Goal: Task Accomplishment & Management: Manage account settings

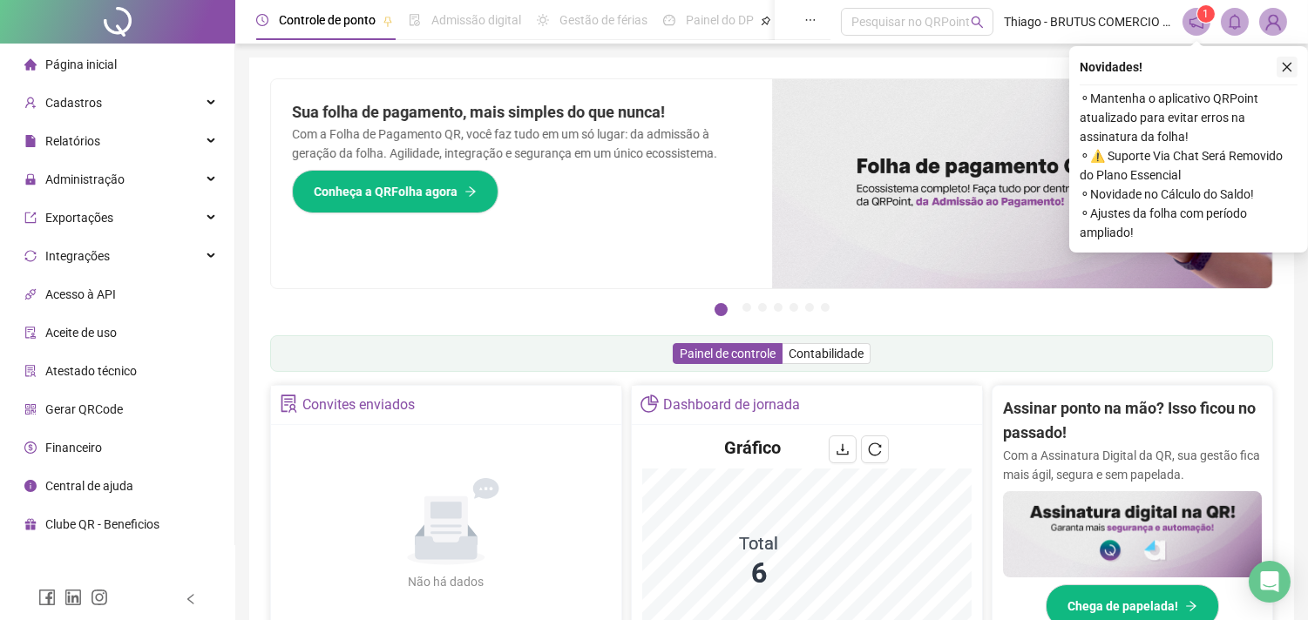
click at [1290, 64] on icon "close" at bounding box center [1288, 68] width 10 height 10
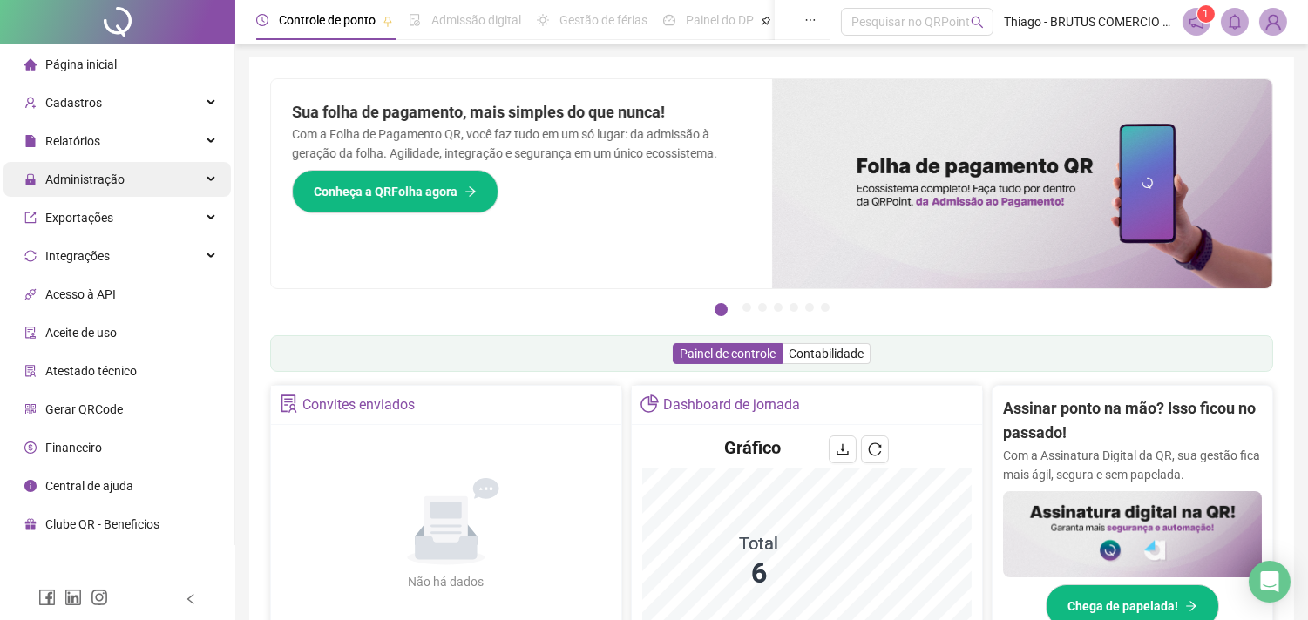
click at [117, 176] on span "Administração" at bounding box center [84, 180] width 79 height 14
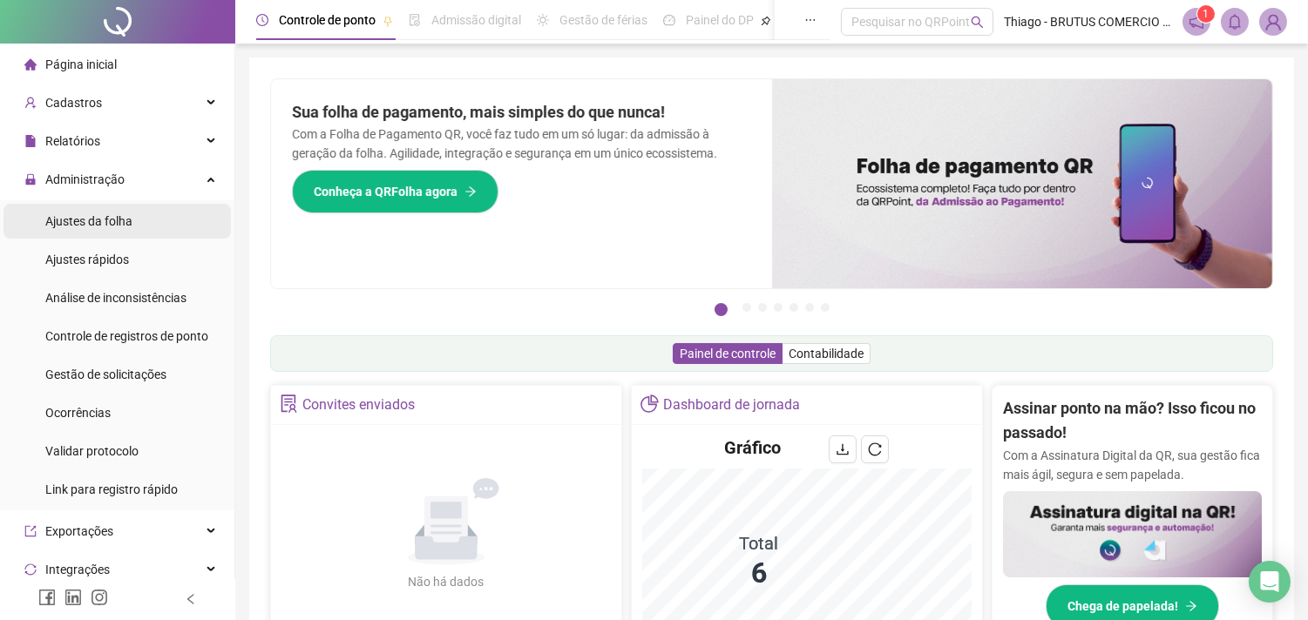
click at [134, 218] on li "Ajustes da folha" at bounding box center [116, 221] width 227 height 35
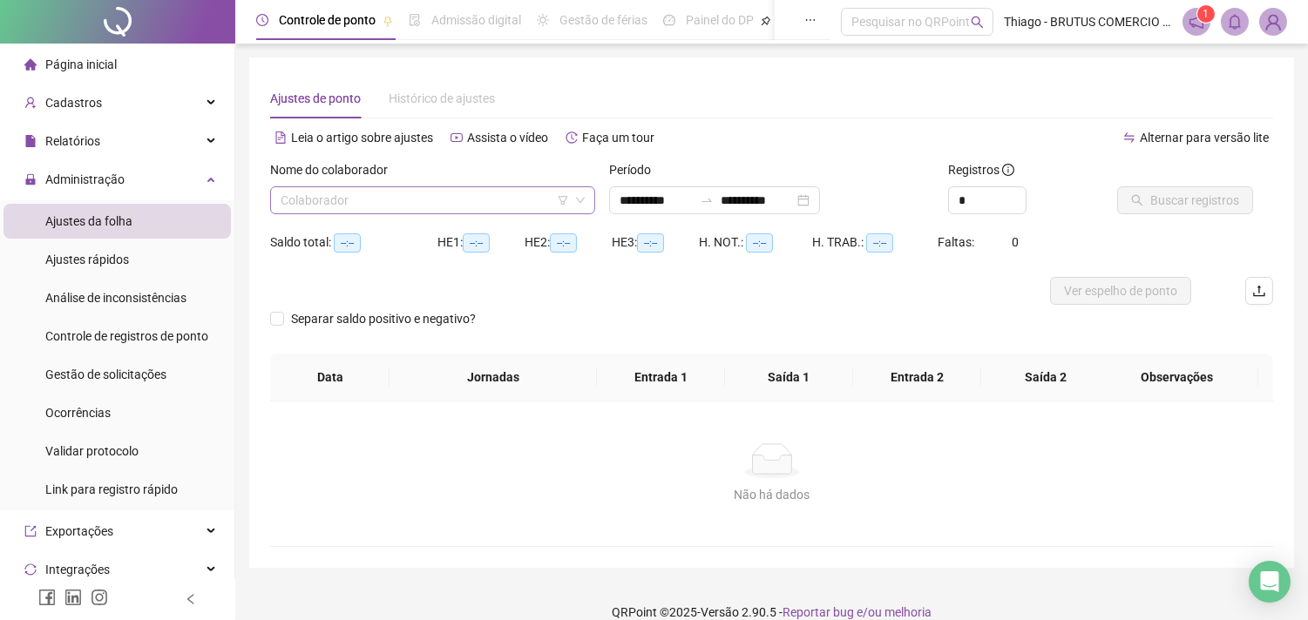
click at [360, 202] on input "search" at bounding box center [425, 200] width 288 height 26
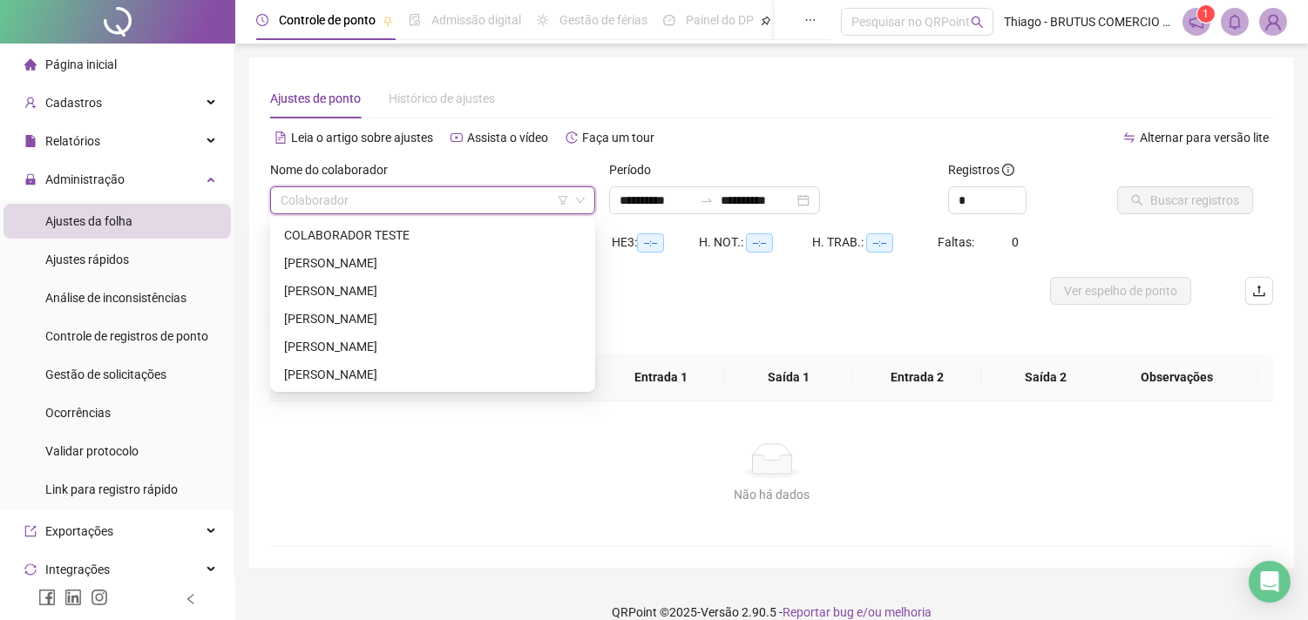
type input "**********"
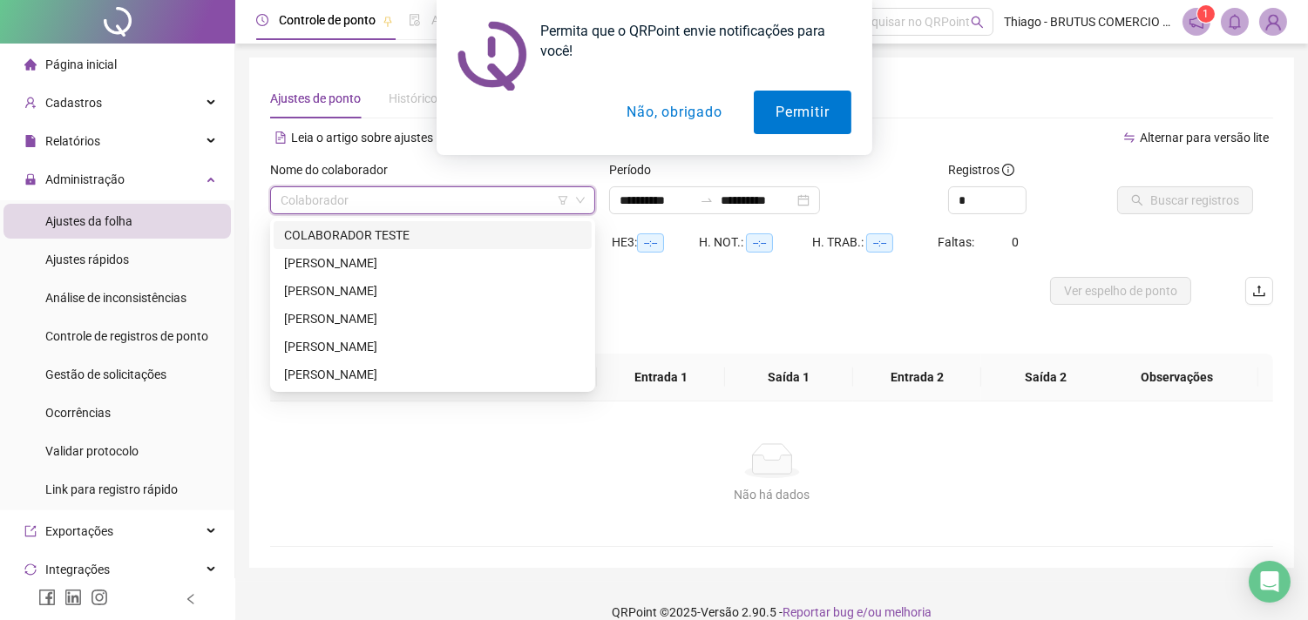
click at [667, 125] on button "Não, obrigado" at bounding box center [674, 113] width 139 height 44
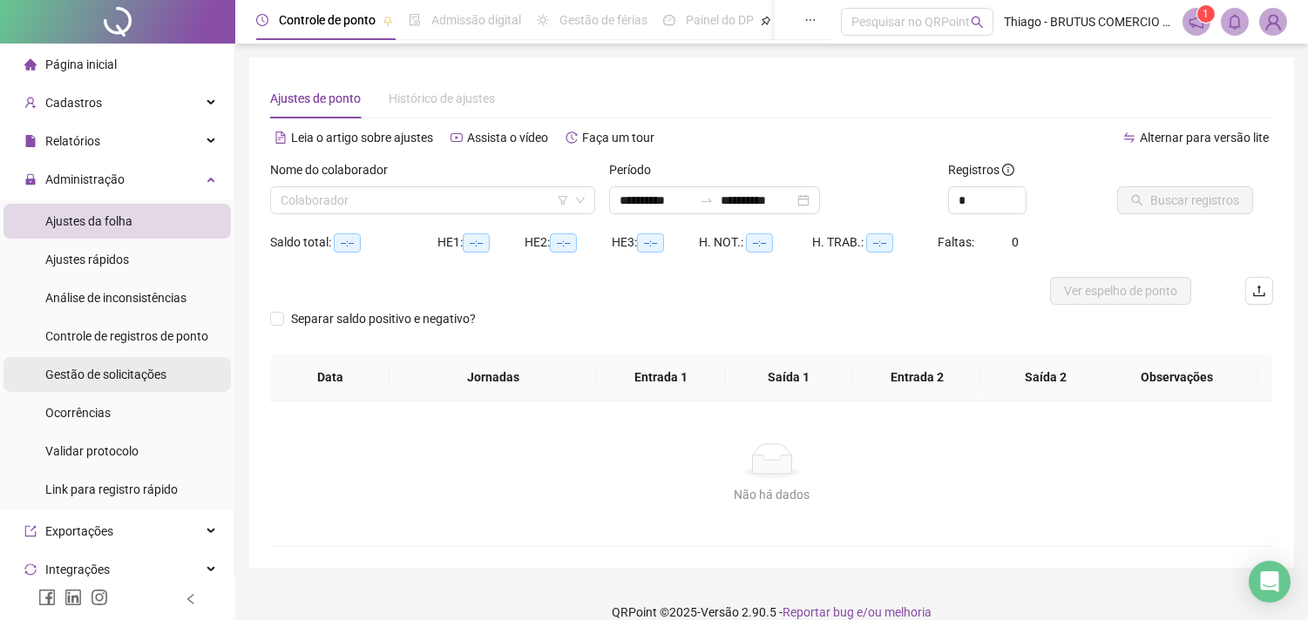
click at [127, 389] on div "Gestão de solicitações" at bounding box center [105, 374] width 121 height 35
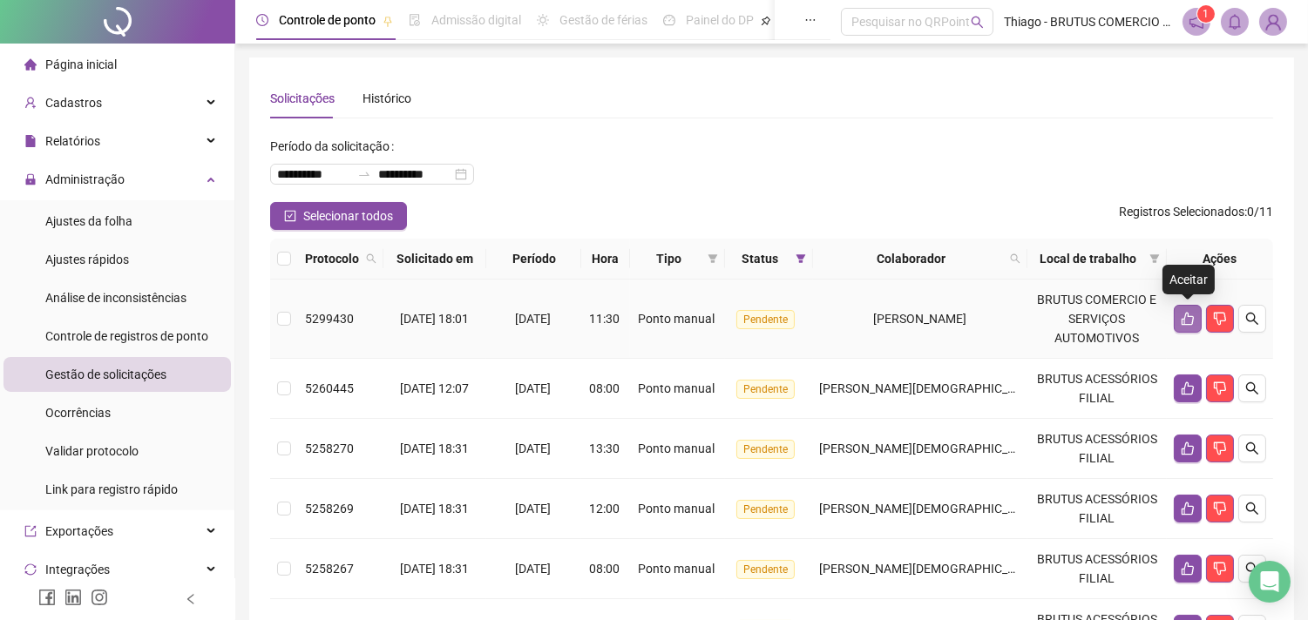
click at [1190, 317] on icon "like" at bounding box center [1188, 319] width 14 height 14
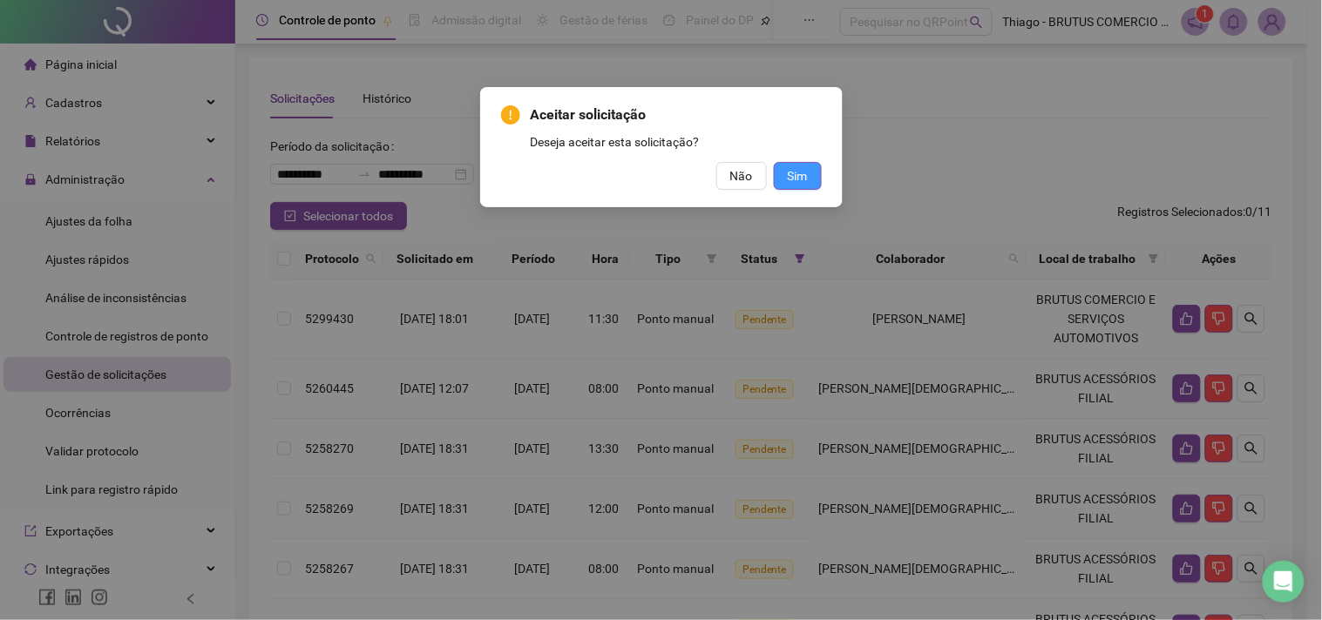
click at [802, 179] on span "Sim" at bounding box center [798, 175] width 20 height 19
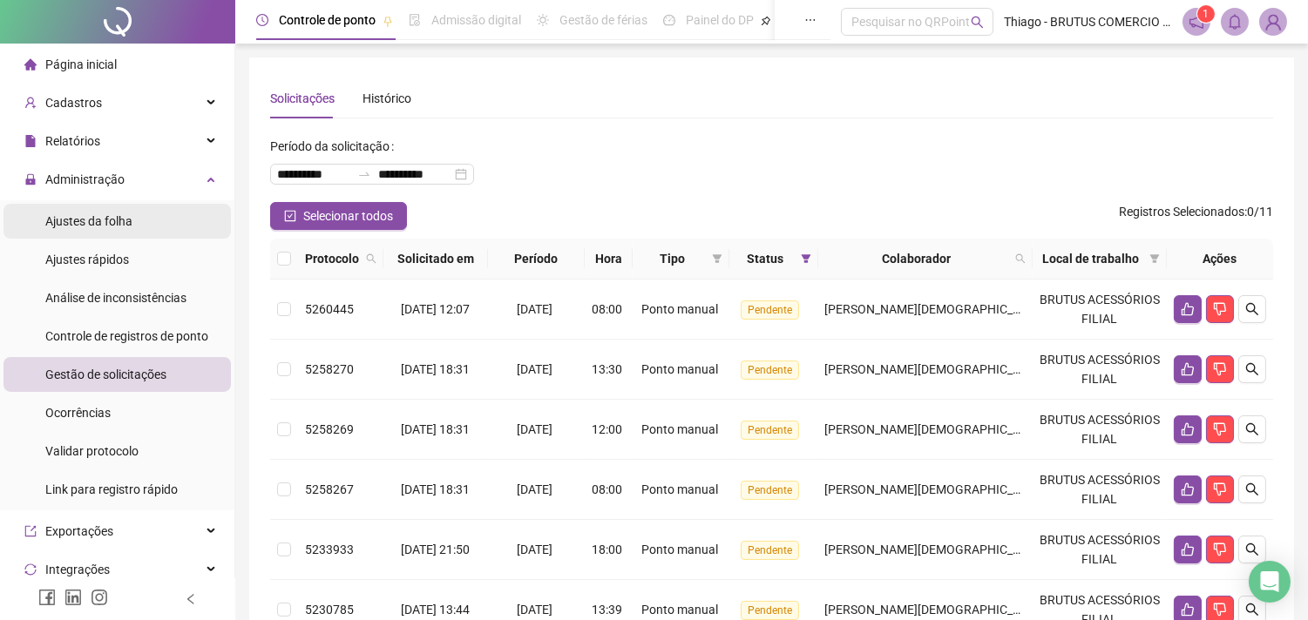
click at [103, 214] on span "Ajustes da folha" at bounding box center [88, 221] width 87 height 14
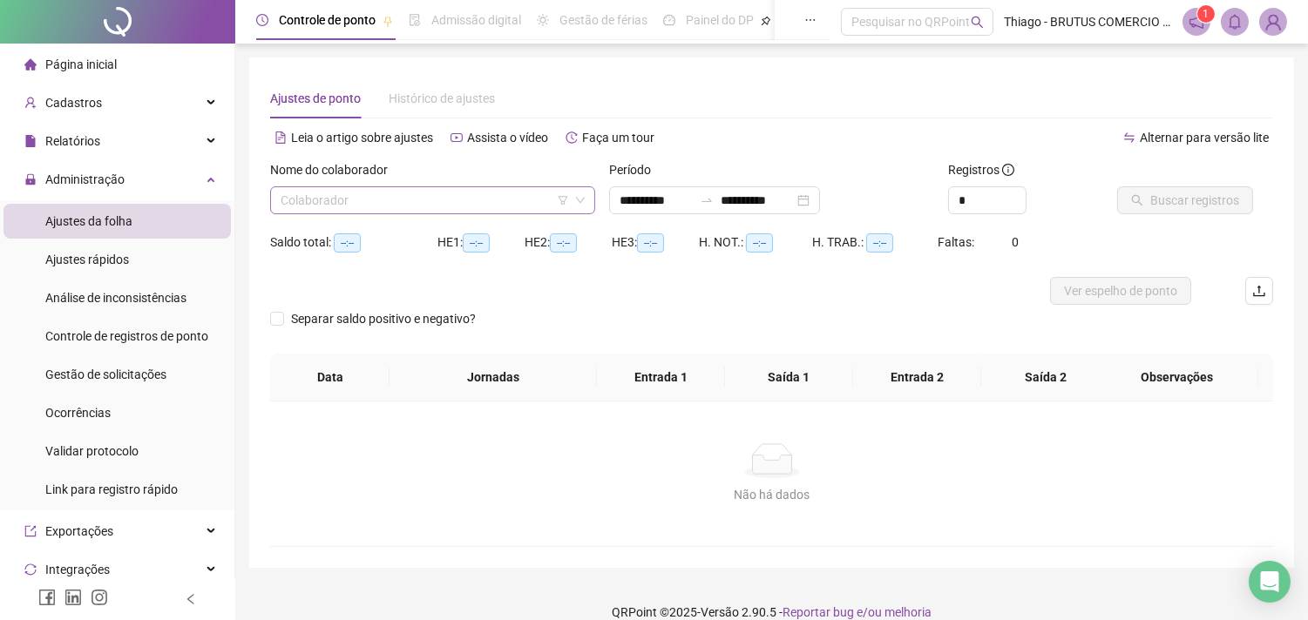
type input "**********"
click at [388, 195] on input "search" at bounding box center [425, 200] width 288 height 26
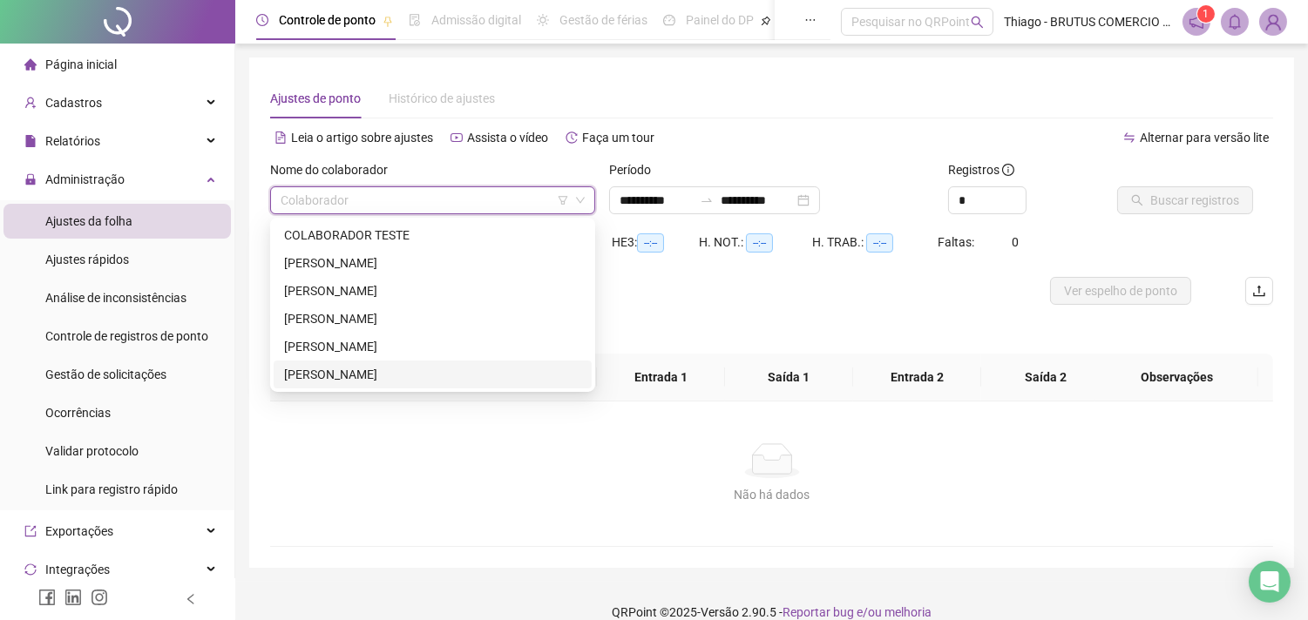
click at [359, 365] on div "[PERSON_NAME]" at bounding box center [432, 374] width 297 height 19
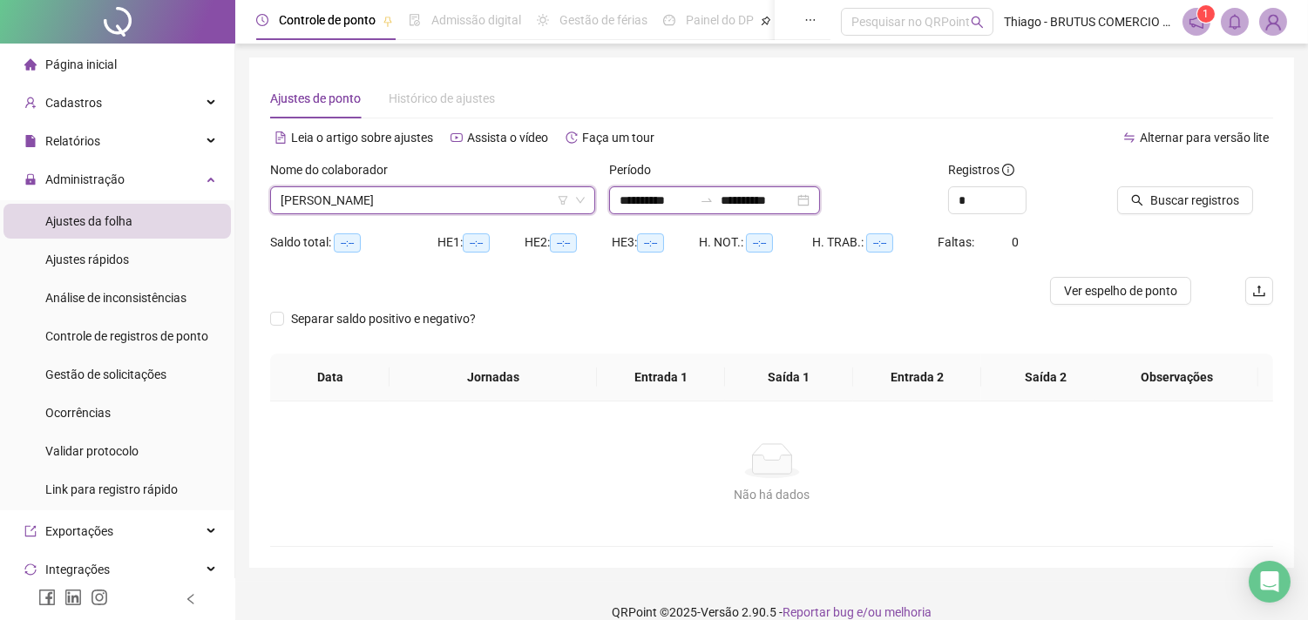
click at [685, 203] on input "**********" at bounding box center [655, 200] width 73 height 19
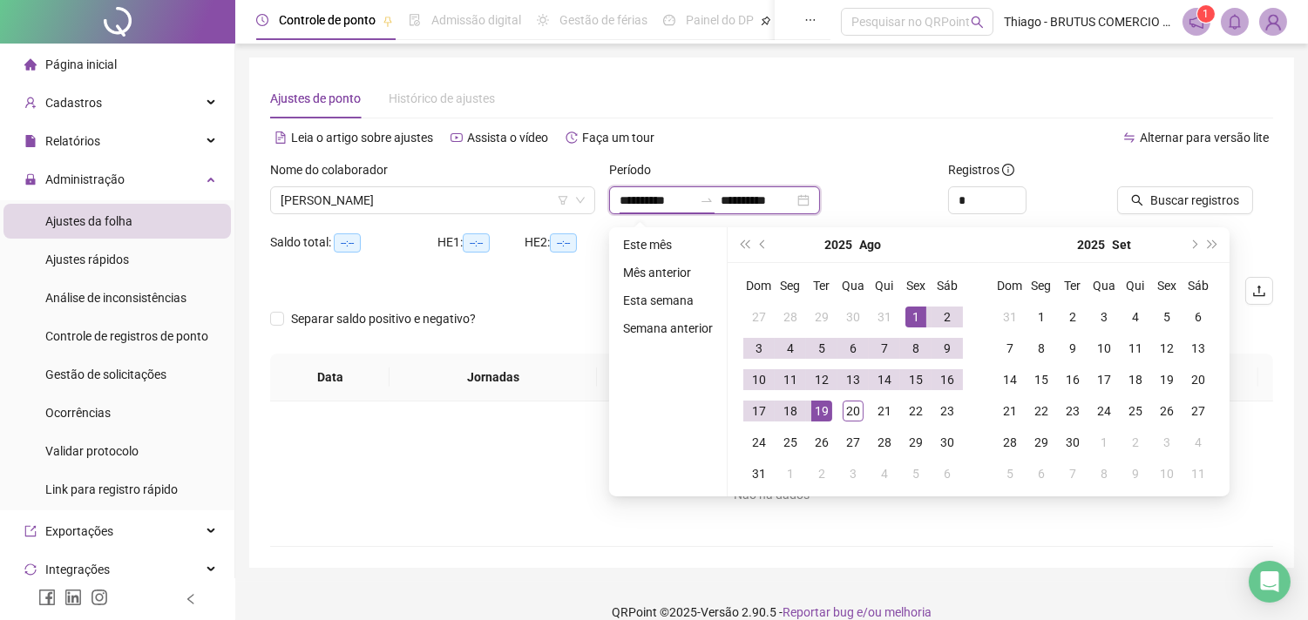
type input "**********"
click at [909, 323] on div "1" at bounding box center [915, 317] width 21 height 21
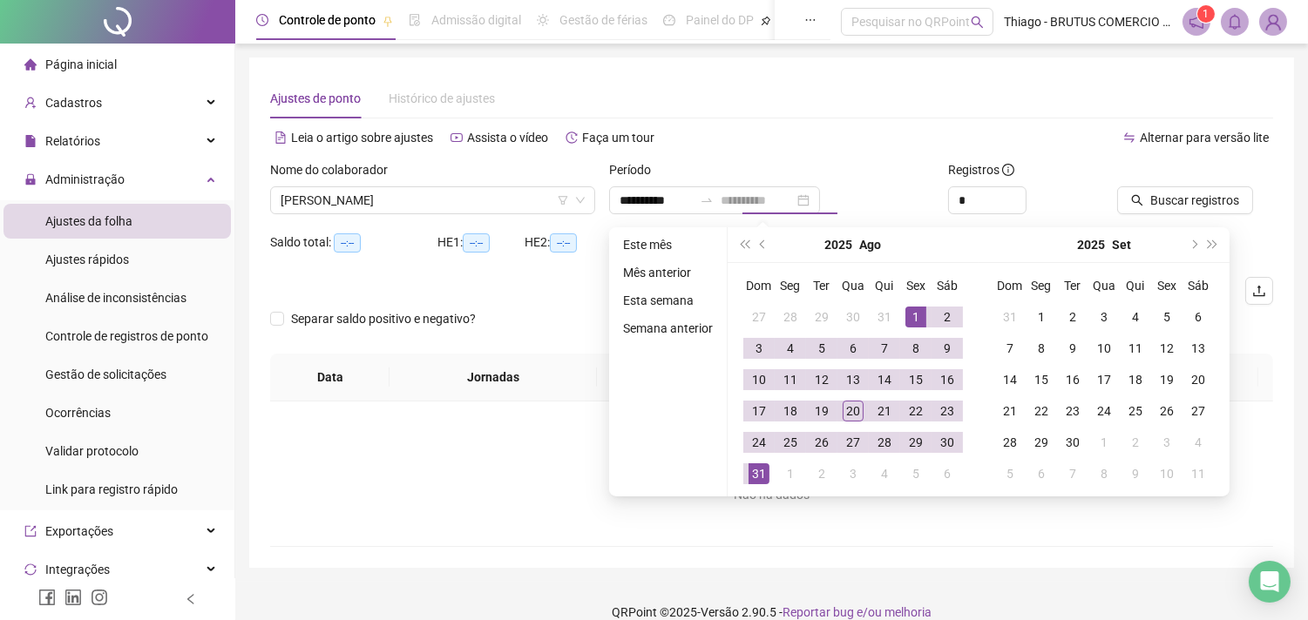
click at [754, 479] on div "31" at bounding box center [758, 474] width 21 height 21
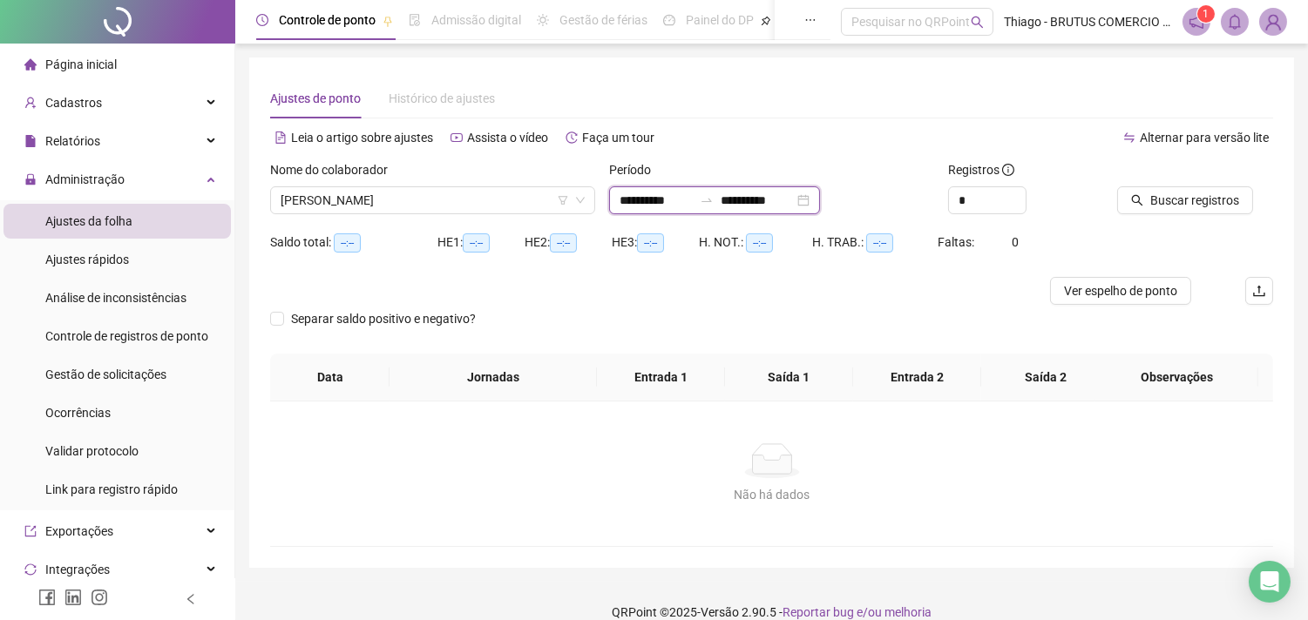
click at [794, 197] on input "**********" at bounding box center [757, 200] width 73 height 19
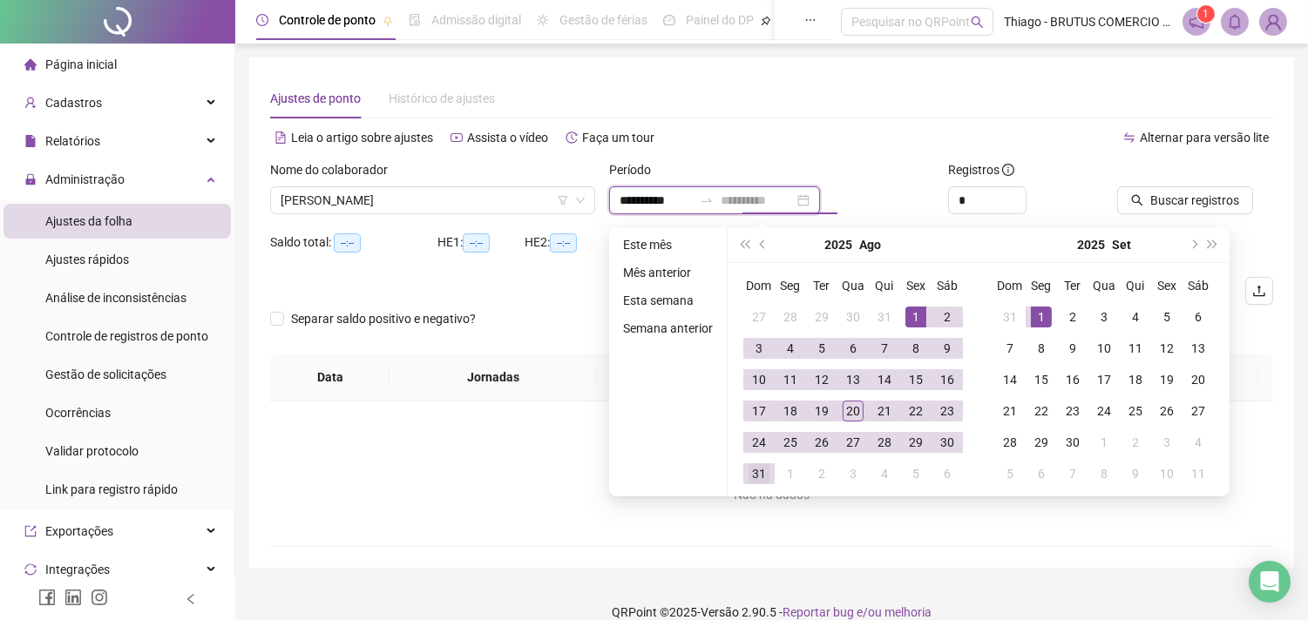
type input "**********"
click at [760, 475] on div "31" at bounding box center [758, 474] width 21 height 21
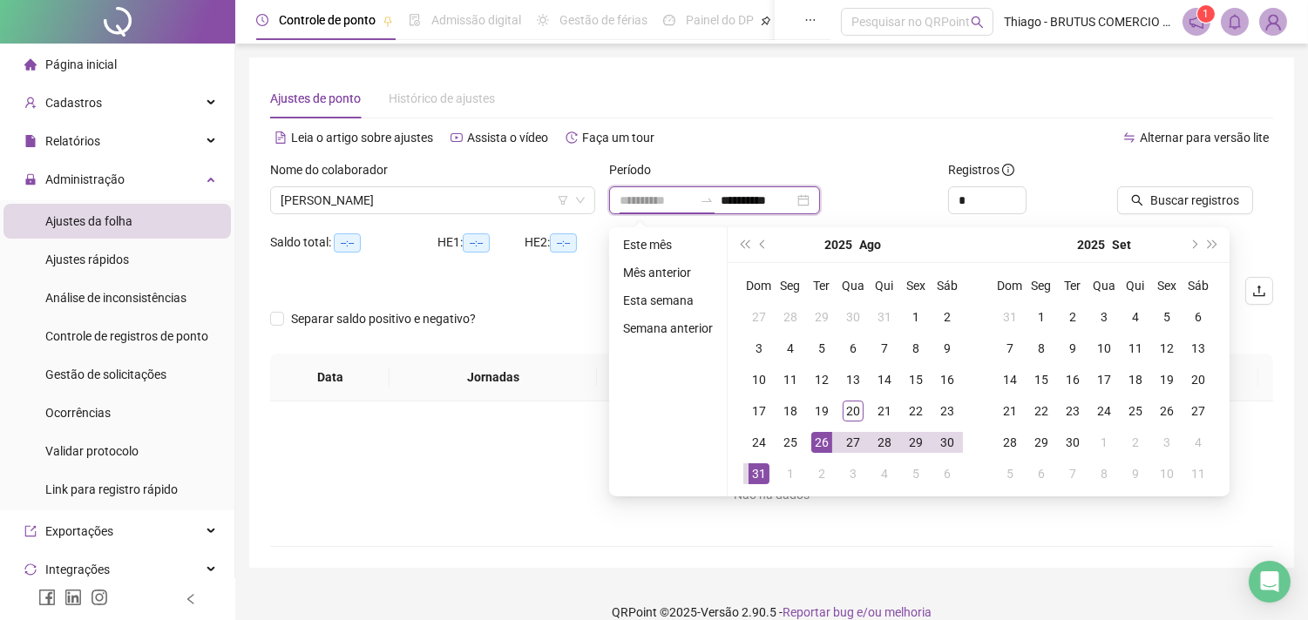
type input "**********"
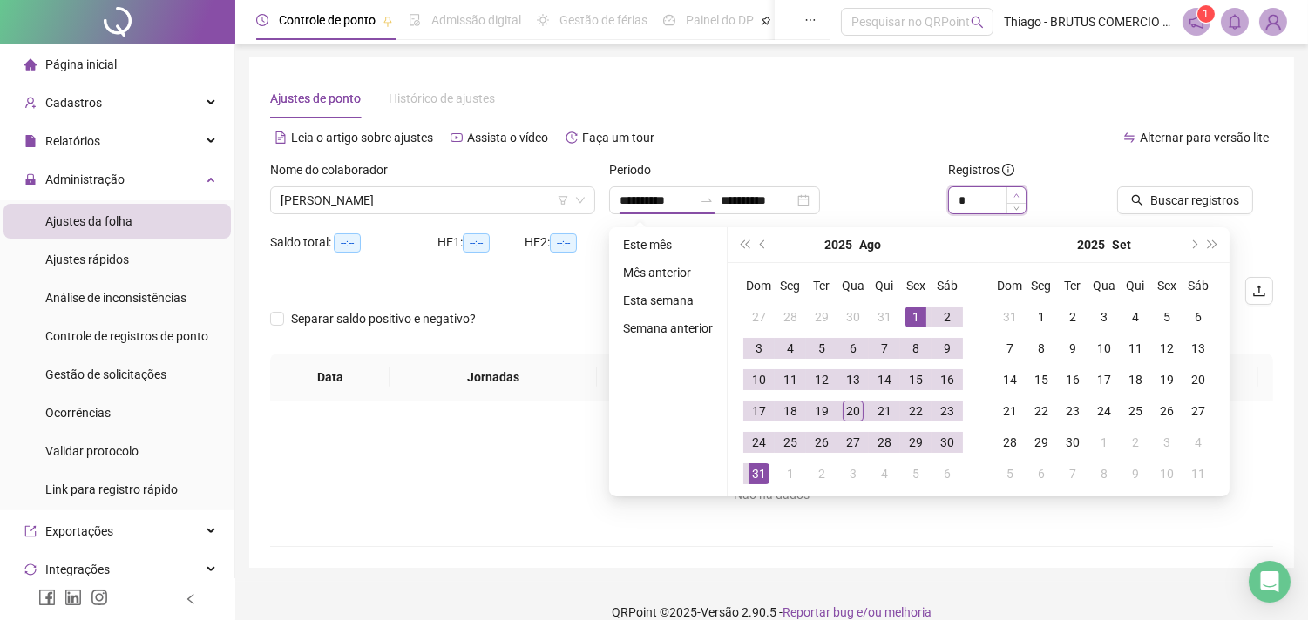
click at [1011, 195] on span "Increase Value" at bounding box center [1015, 195] width 19 height 16
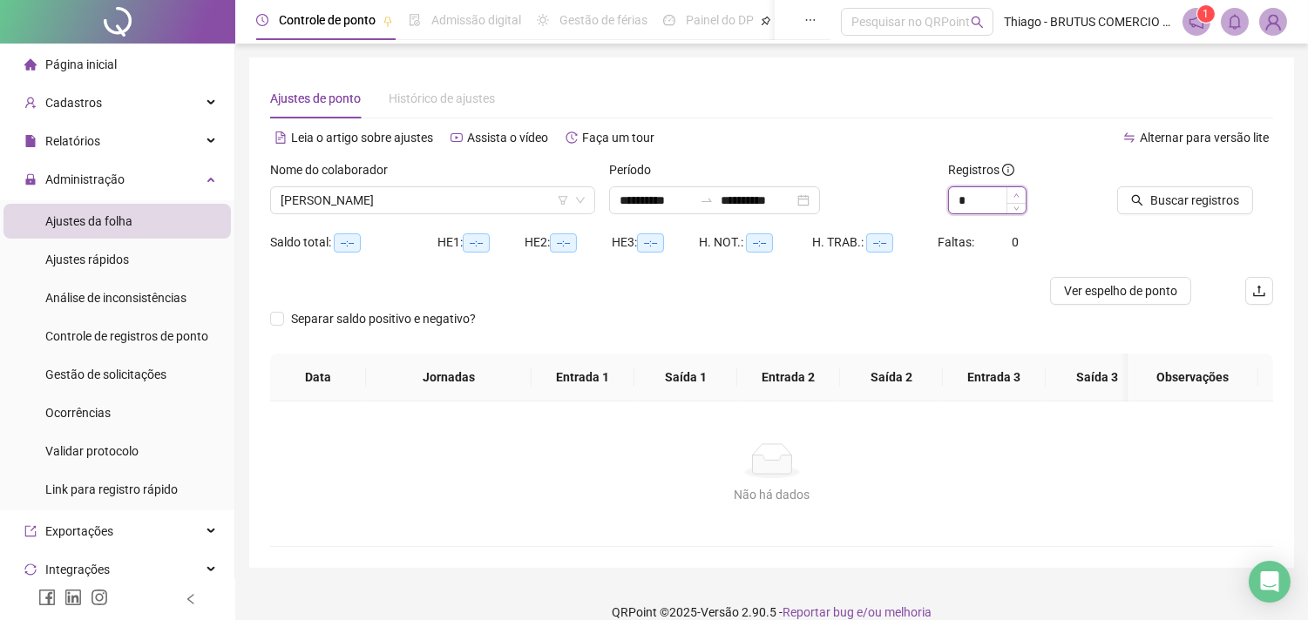
click at [1012, 194] on span "Increase Value" at bounding box center [1015, 195] width 19 height 16
type input "*"
click at [1015, 209] on icon "down" at bounding box center [1016, 206] width 6 height 6
click at [1195, 206] on span "Buscar registros" at bounding box center [1194, 200] width 89 height 19
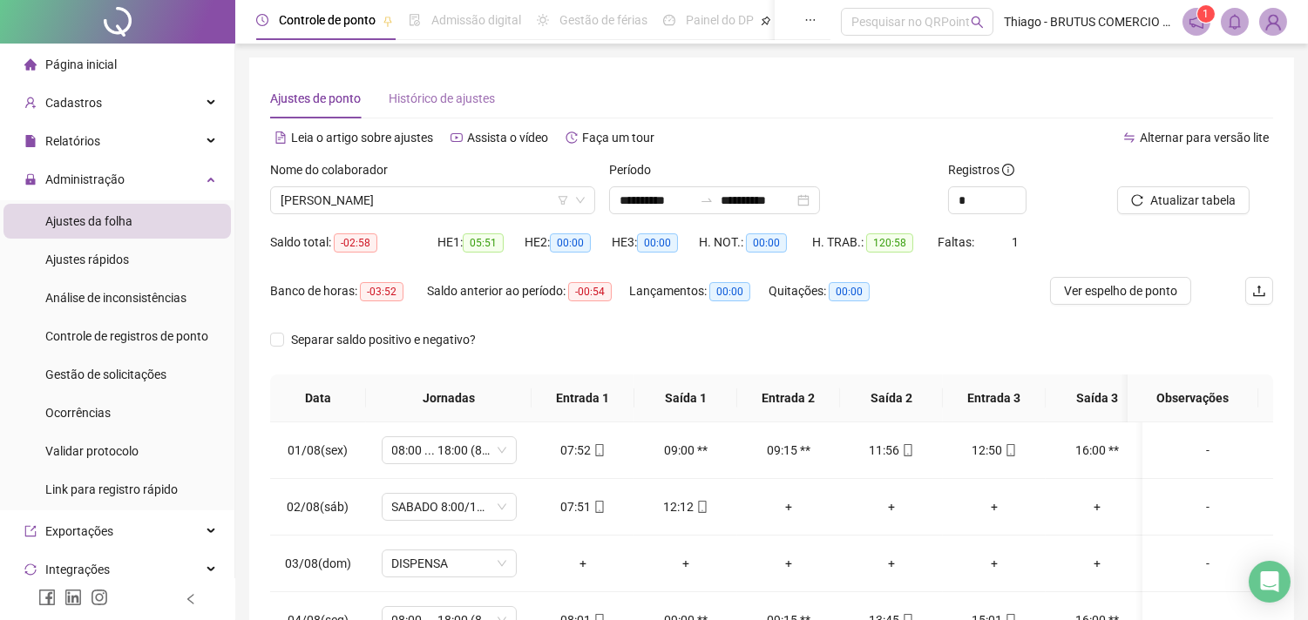
click at [477, 112] on div "Histórico de ajustes" at bounding box center [442, 98] width 106 height 40
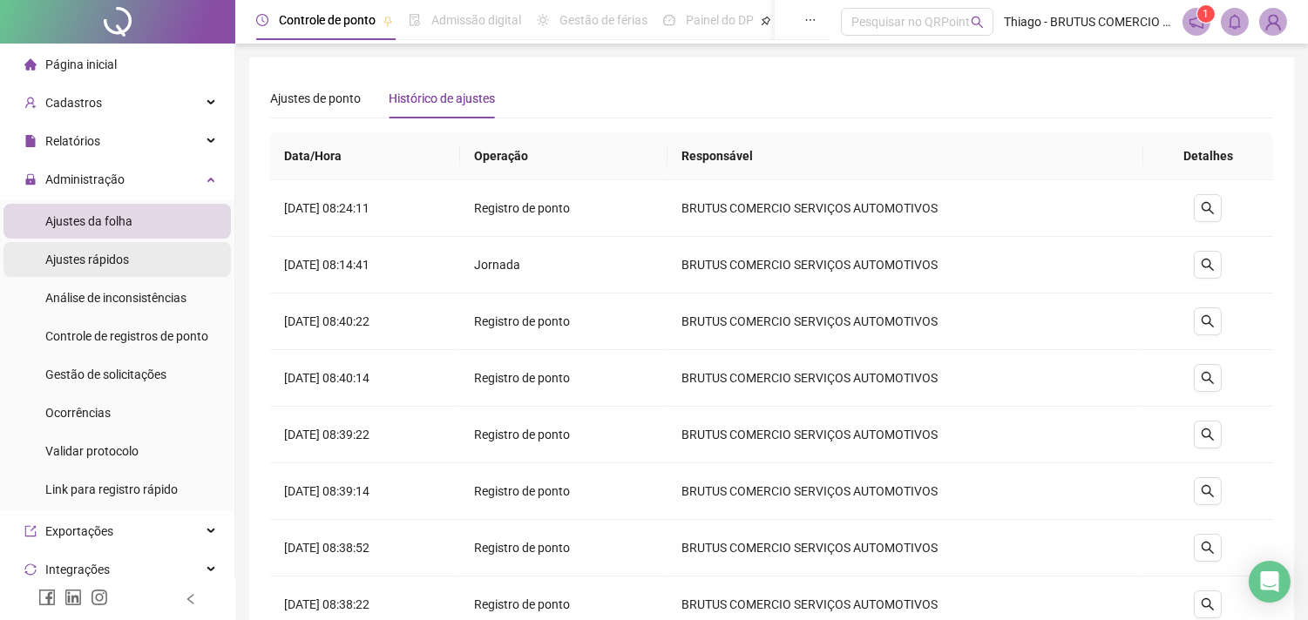
click at [120, 254] on span "Ajustes rápidos" at bounding box center [87, 260] width 84 height 14
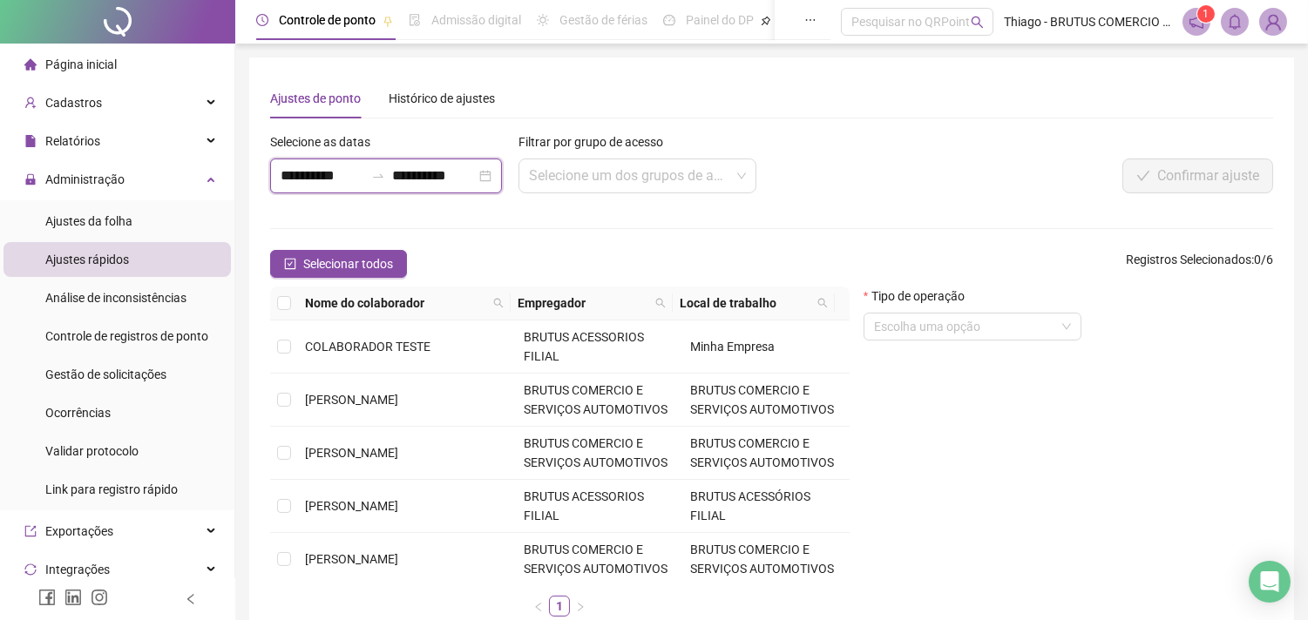
click at [351, 178] on input "**********" at bounding box center [323, 176] width 84 height 21
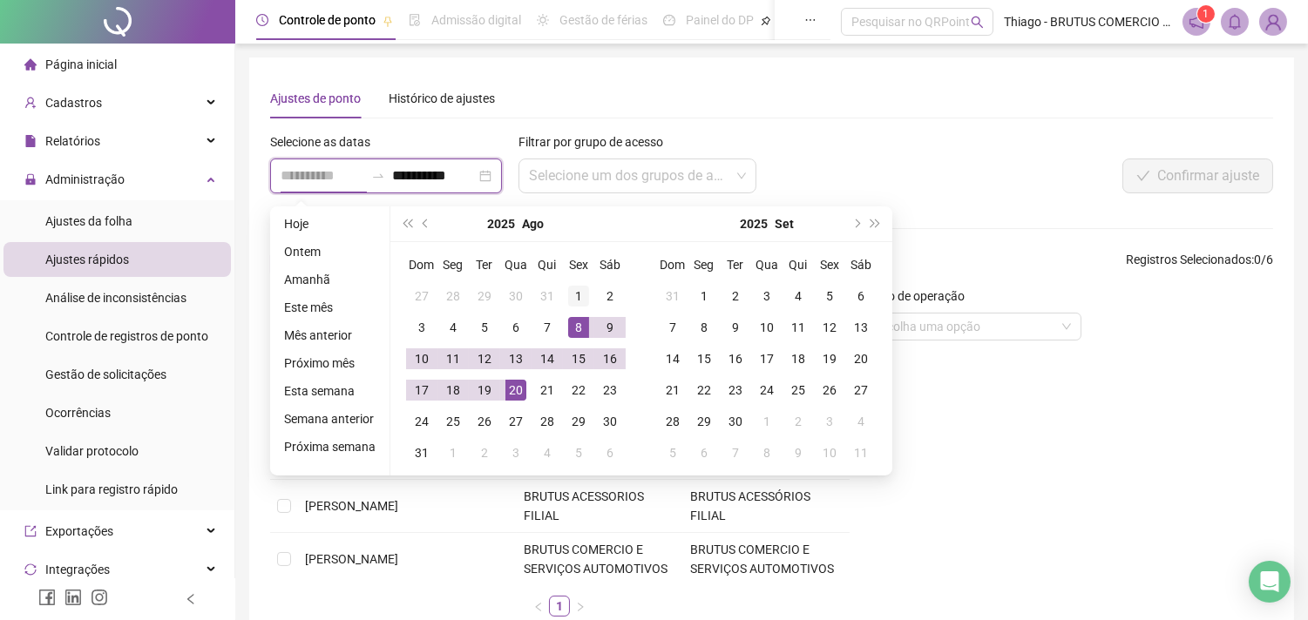
type input "**********"
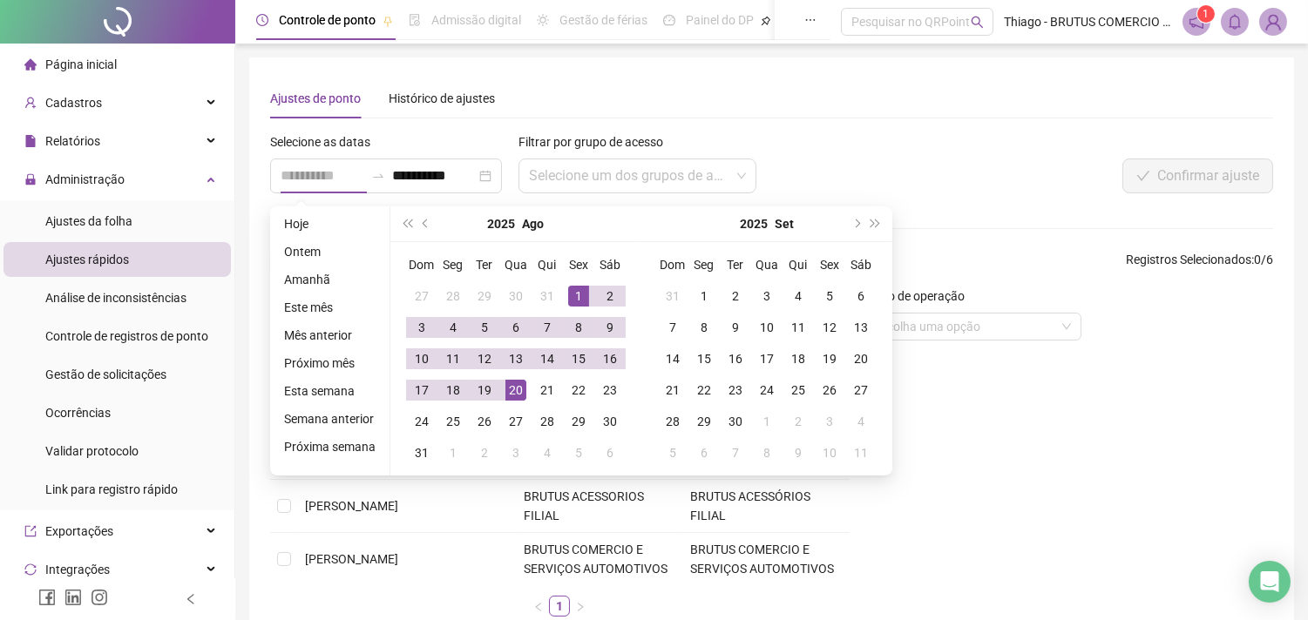
click at [580, 294] on div "1" at bounding box center [578, 296] width 21 height 21
type input "**********"
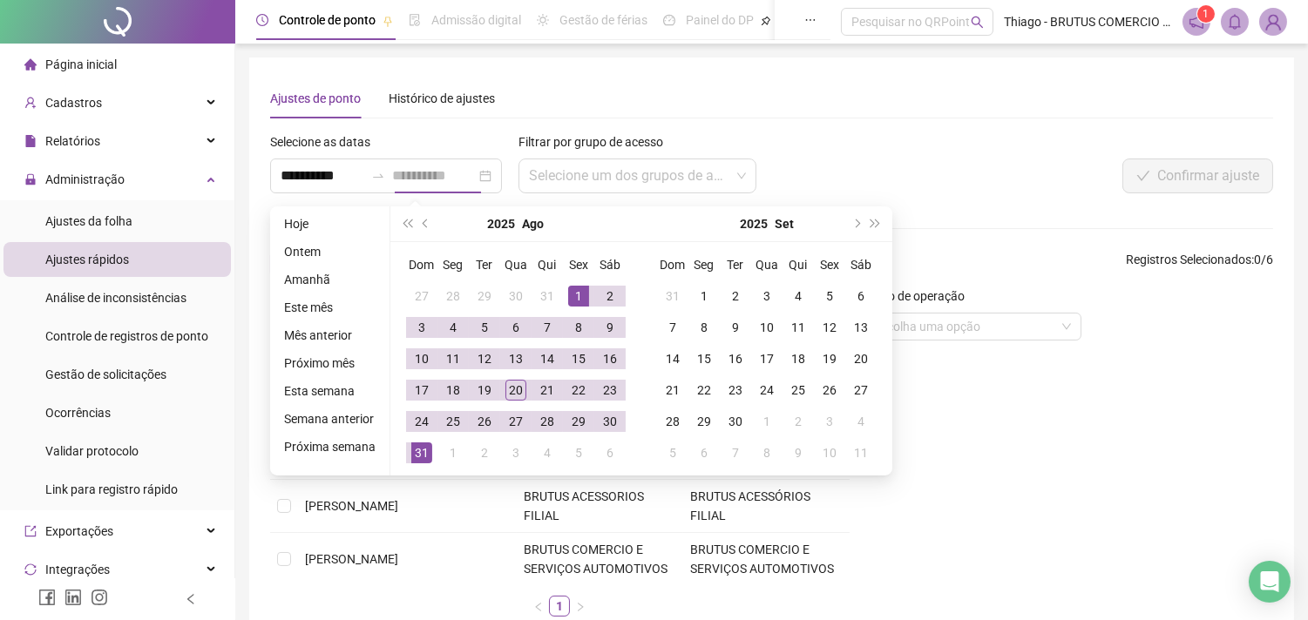
click at [414, 455] on div "31" at bounding box center [421, 453] width 21 height 21
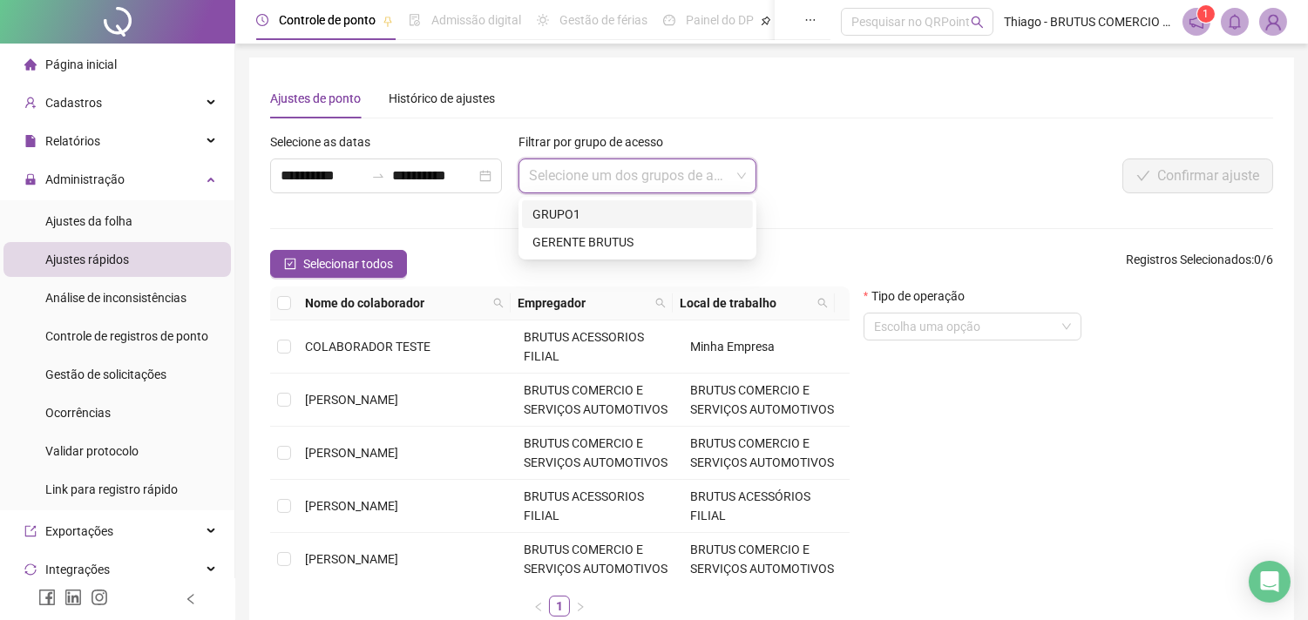
click at [619, 186] on input "search" at bounding box center [629, 175] width 201 height 33
click at [599, 253] on div "GERENTE BRUTUS" at bounding box center [637, 242] width 231 height 28
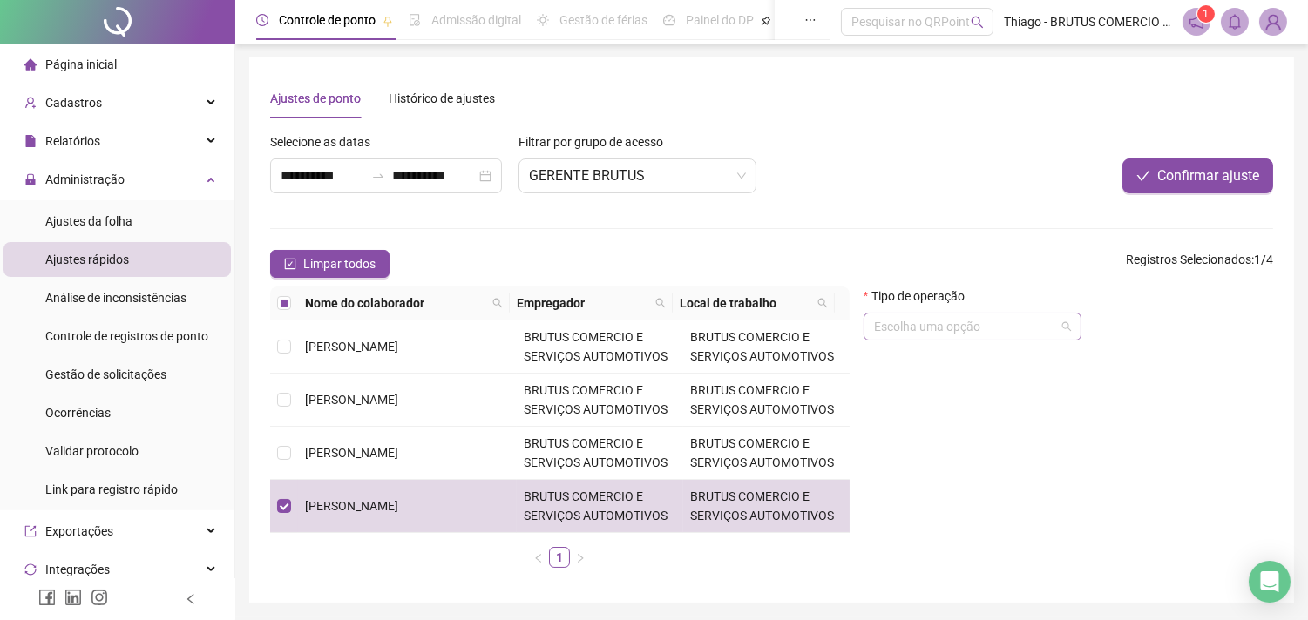
click at [1064, 322] on span at bounding box center [972, 327] width 197 height 26
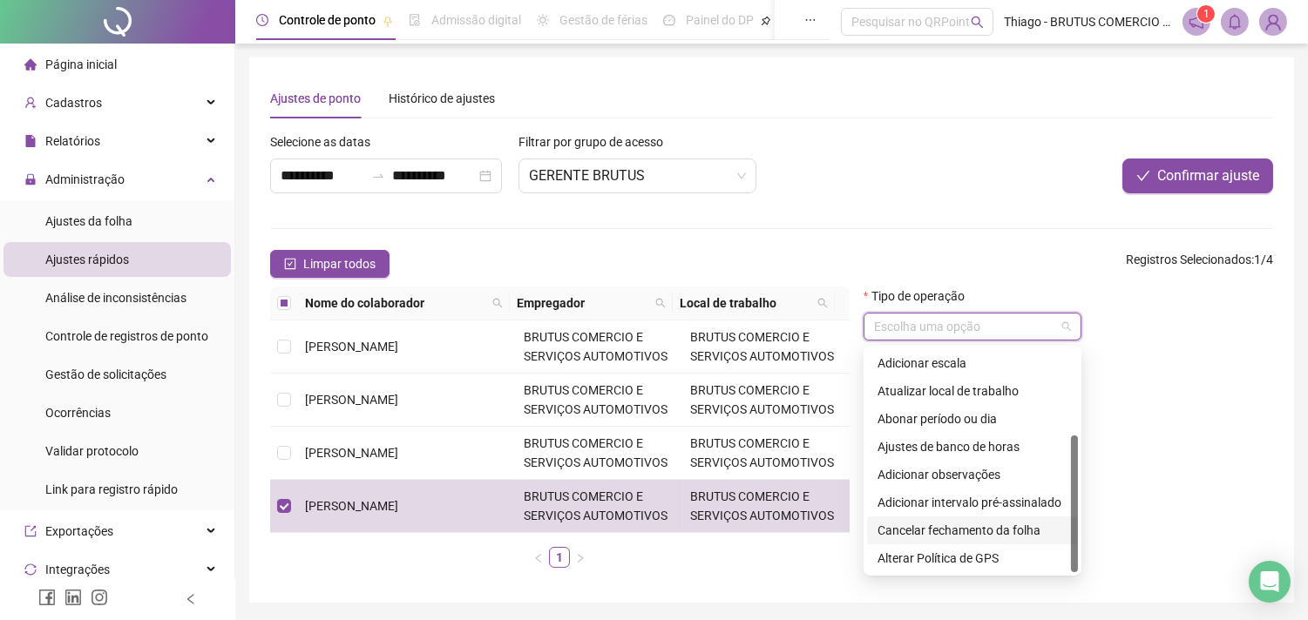
scroll to position [58, 0]
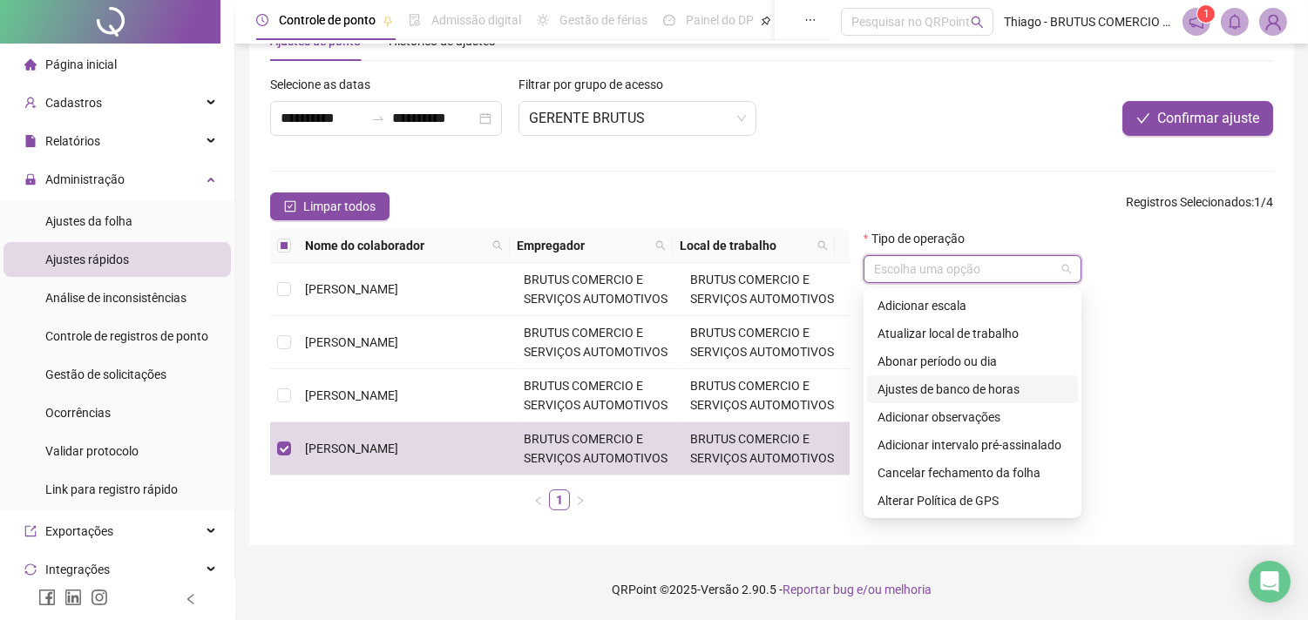
click at [981, 394] on div "Ajustes de banco de horas" at bounding box center [972, 389] width 190 height 19
click at [982, 394] on div "Ajustes de banco de horas" at bounding box center [972, 389] width 190 height 19
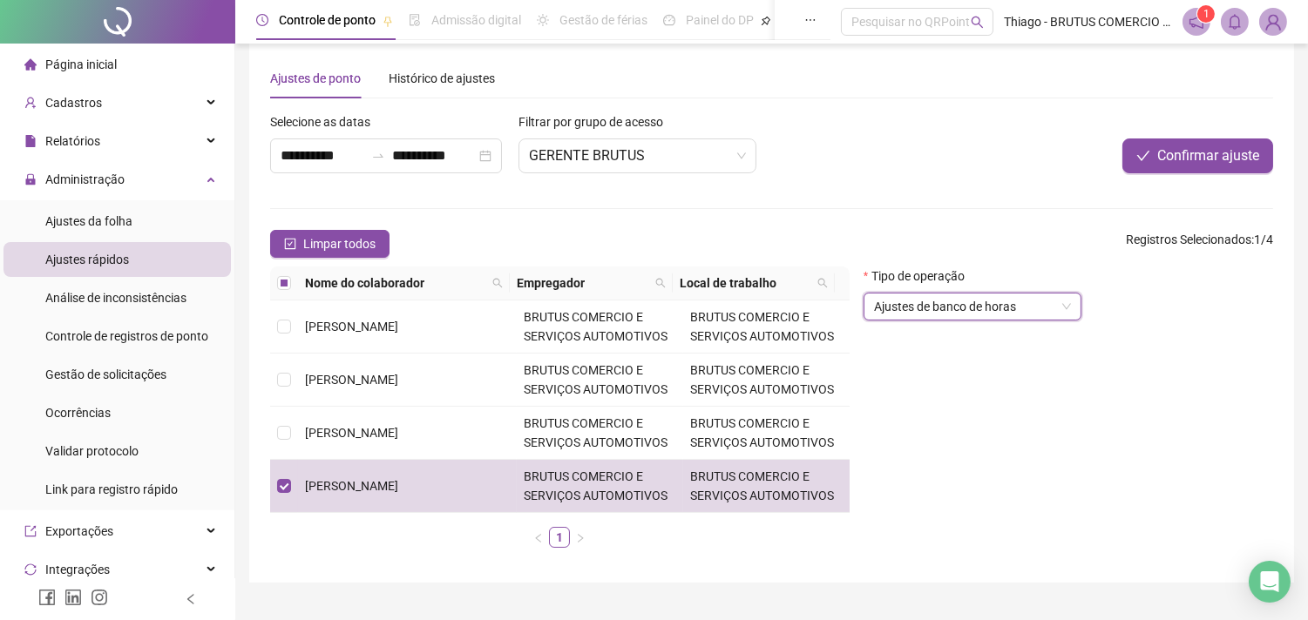
scroll to position [0, 0]
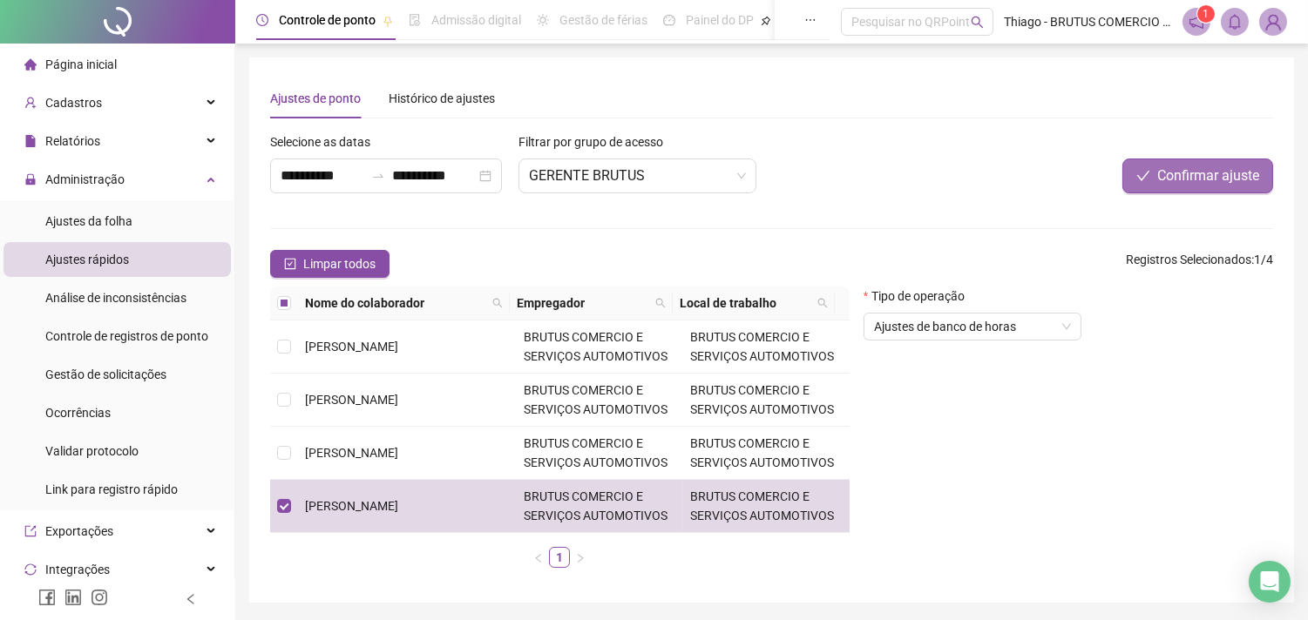
click at [1165, 177] on span "Confirmar ajuste" at bounding box center [1208, 176] width 102 height 21
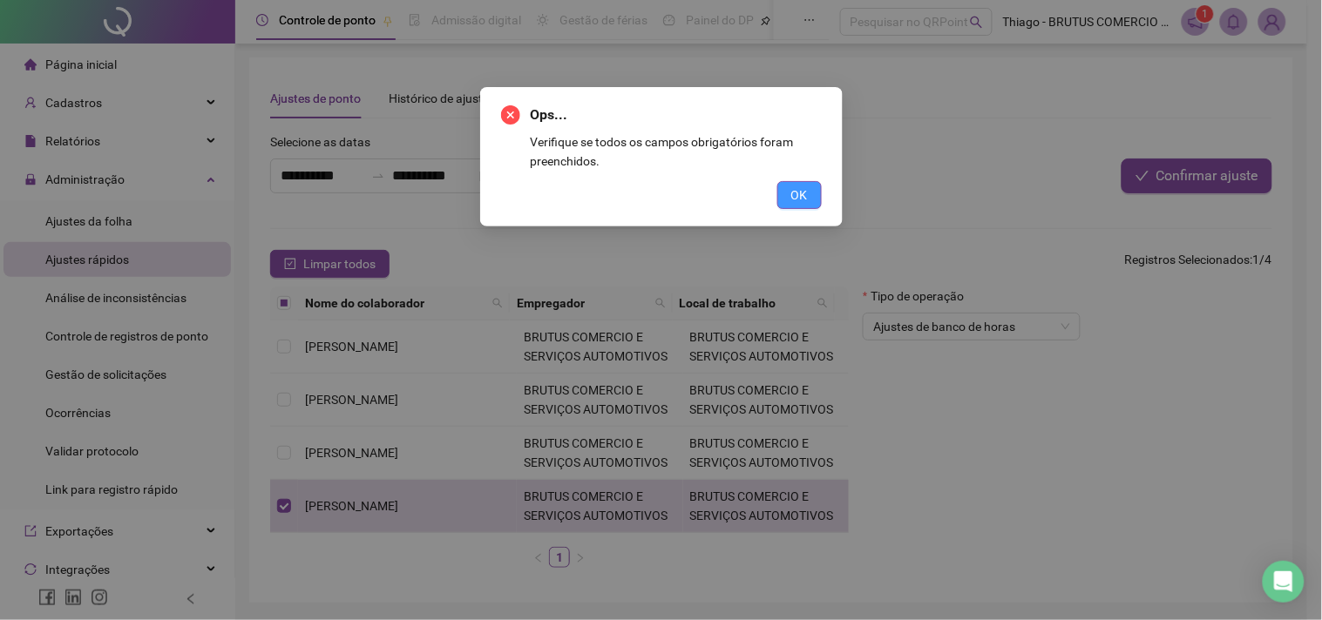
click at [816, 207] on button "OK" at bounding box center [799, 195] width 44 height 28
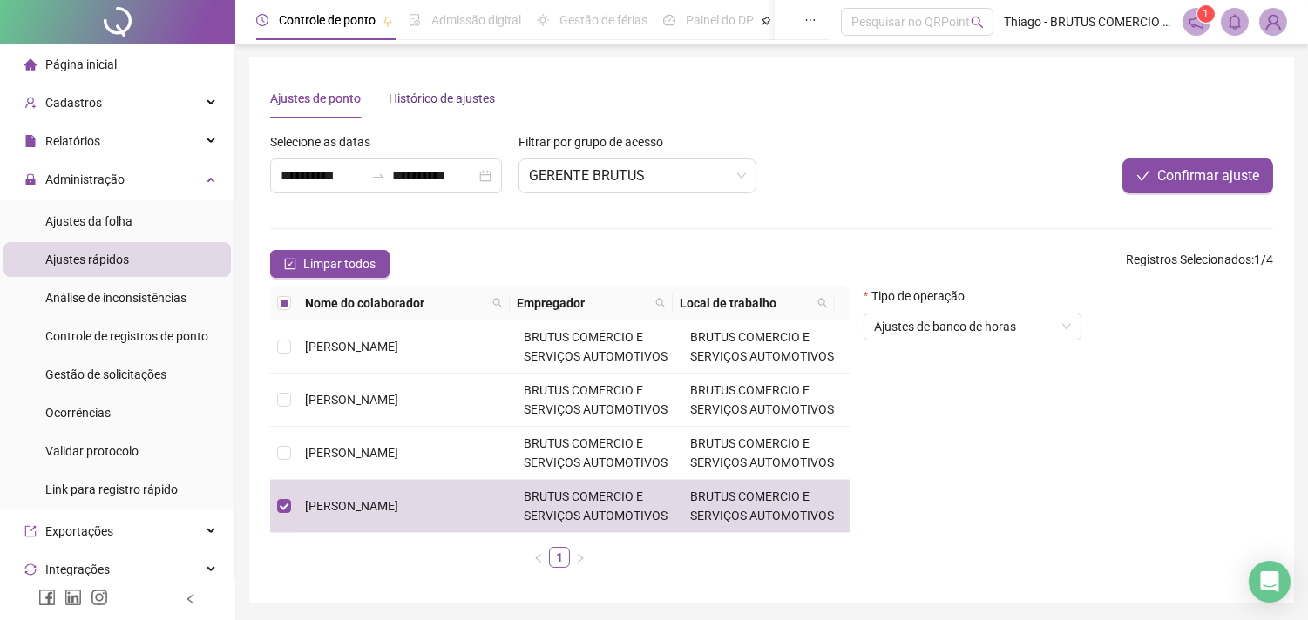
click at [468, 91] on div "Histórico de ajustes" at bounding box center [442, 98] width 106 height 19
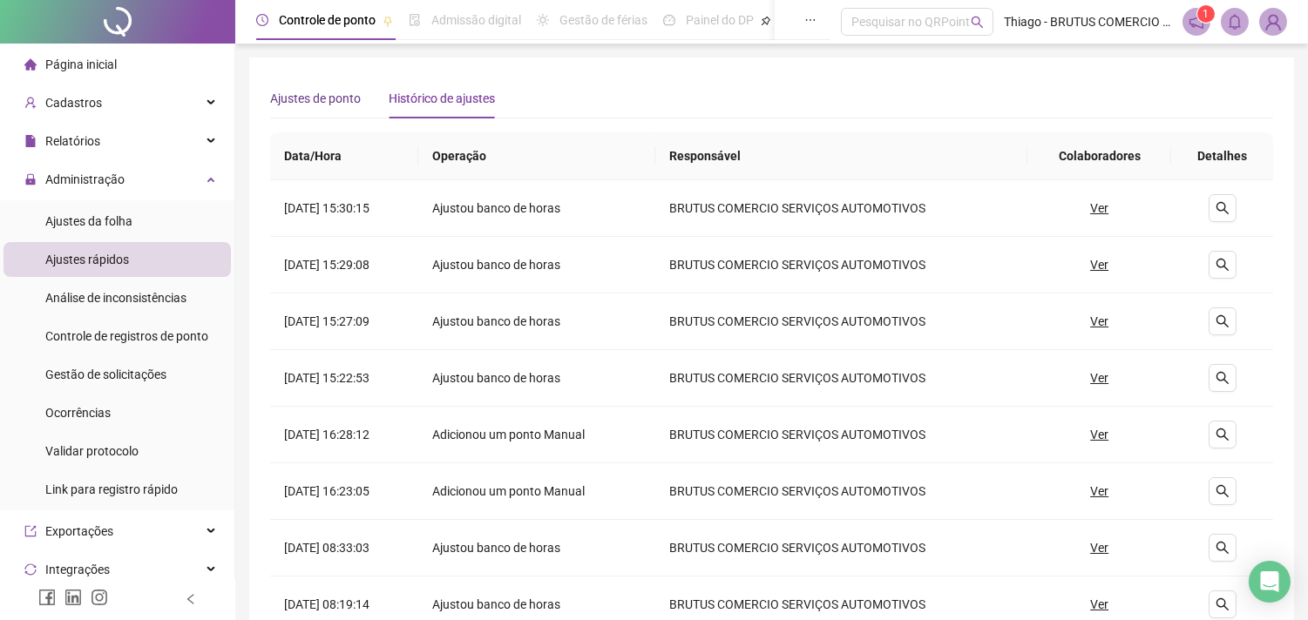
click at [355, 90] on div "Ajustes de ponto" at bounding box center [315, 98] width 91 height 19
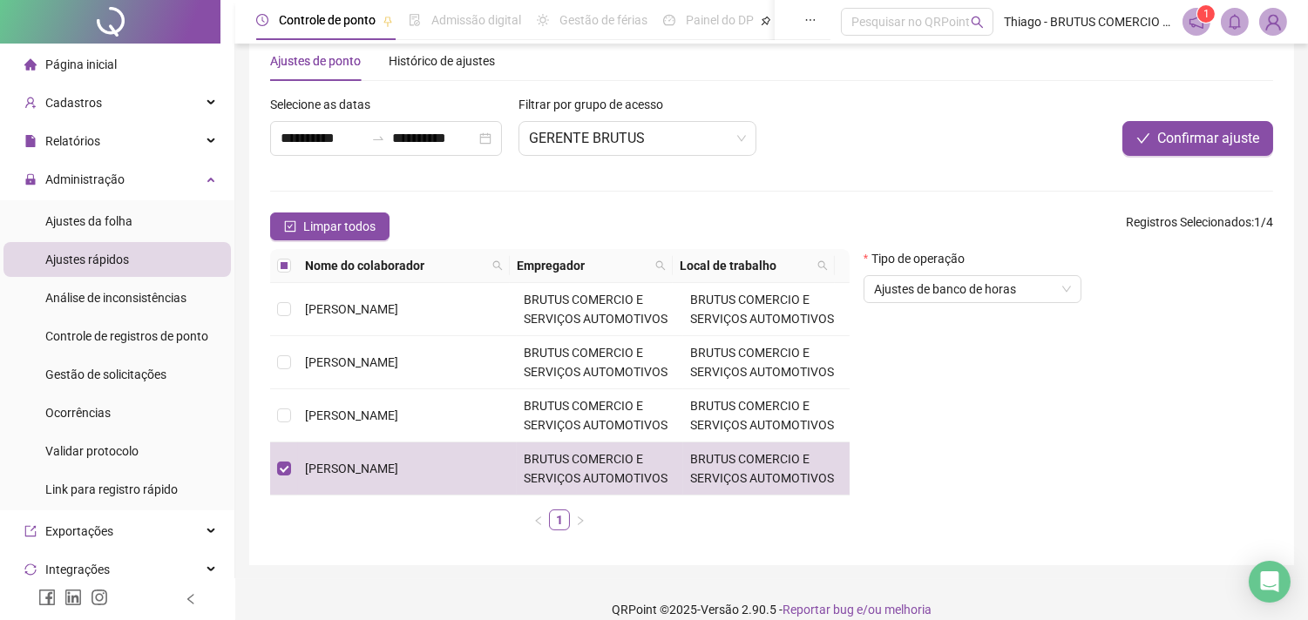
scroll to position [58, 0]
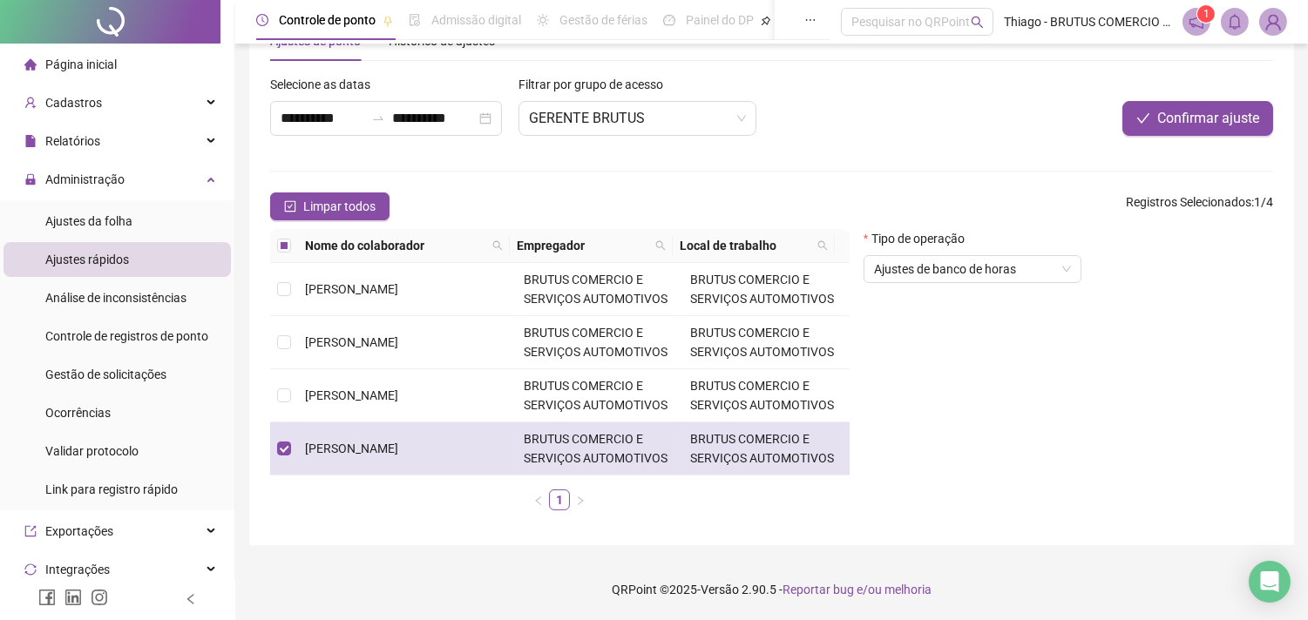
click at [656, 431] on td "BRUTUS COMERCIO E SERVIÇOS AUTOMOTIVOS" at bounding box center [600, 449] width 166 height 53
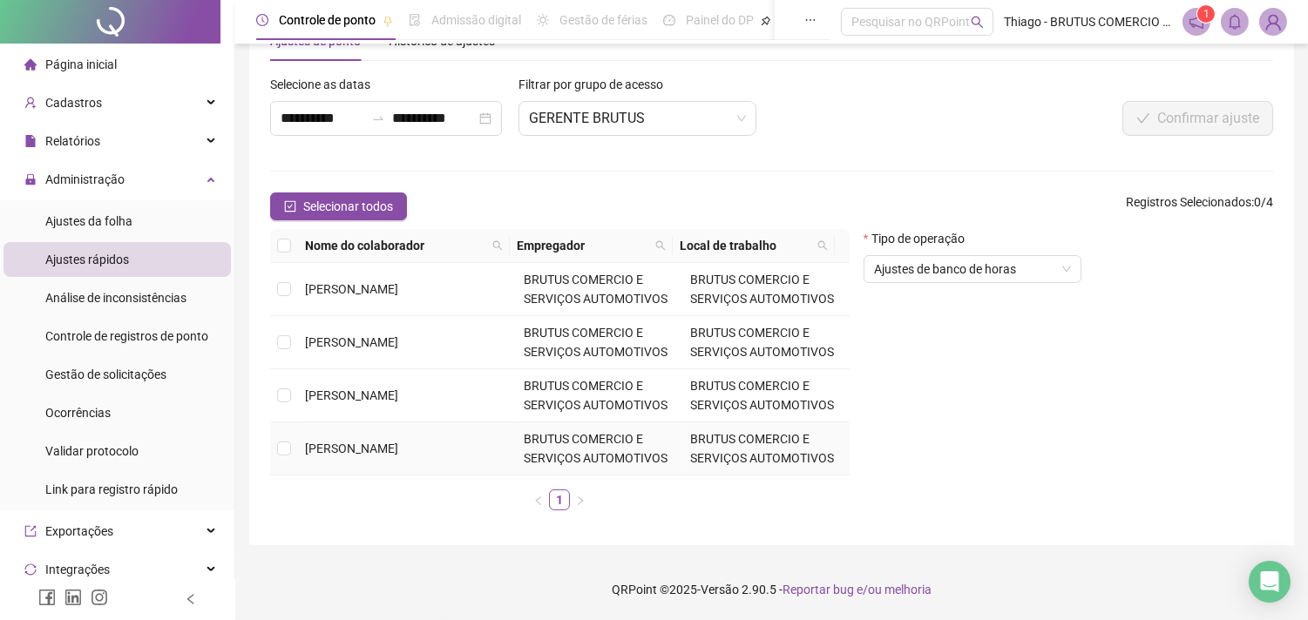
click at [655, 430] on td "BRUTUS COMERCIO E SERVIÇOS AUTOMOTIVOS" at bounding box center [600, 449] width 166 height 53
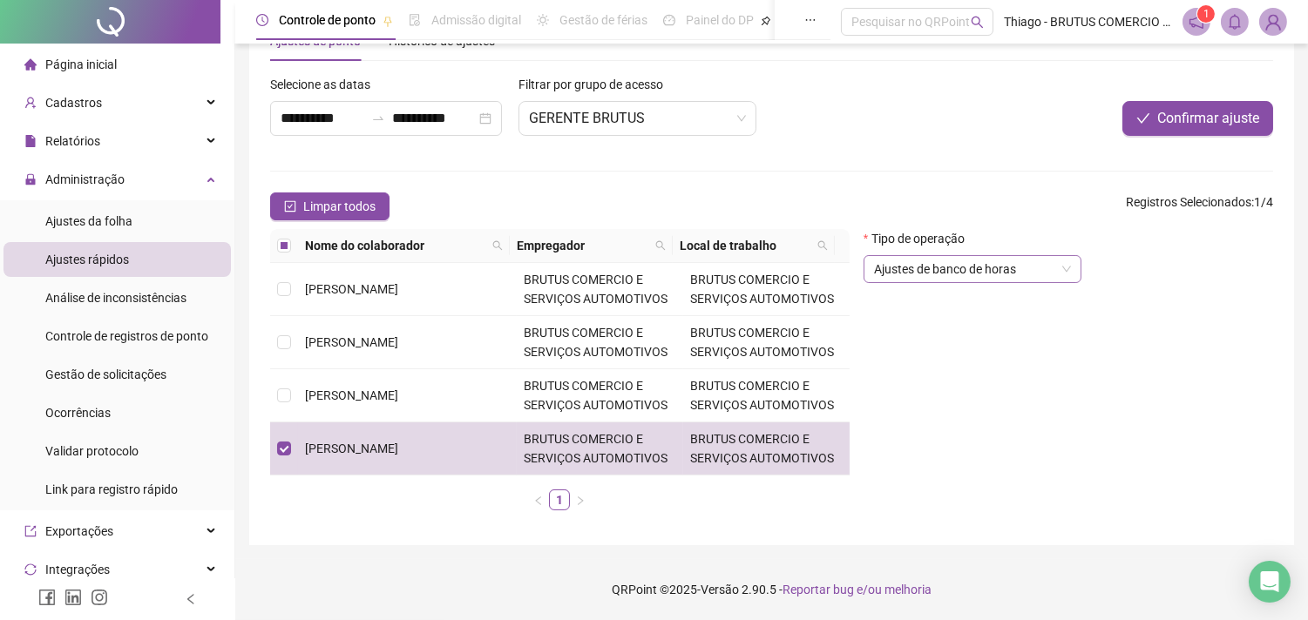
click at [952, 267] on span "Ajustes de banco de horas" at bounding box center [972, 269] width 197 height 26
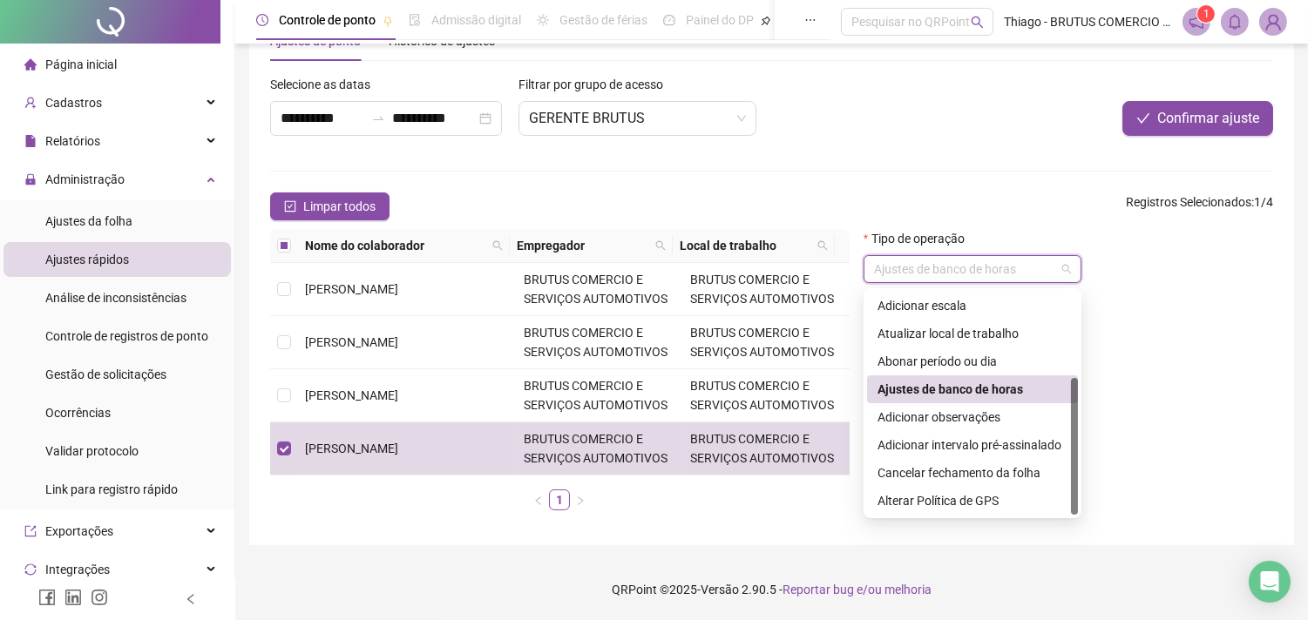
click at [965, 385] on div "Ajustes de banco de horas" at bounding box center [972, 389] width 190 height 19
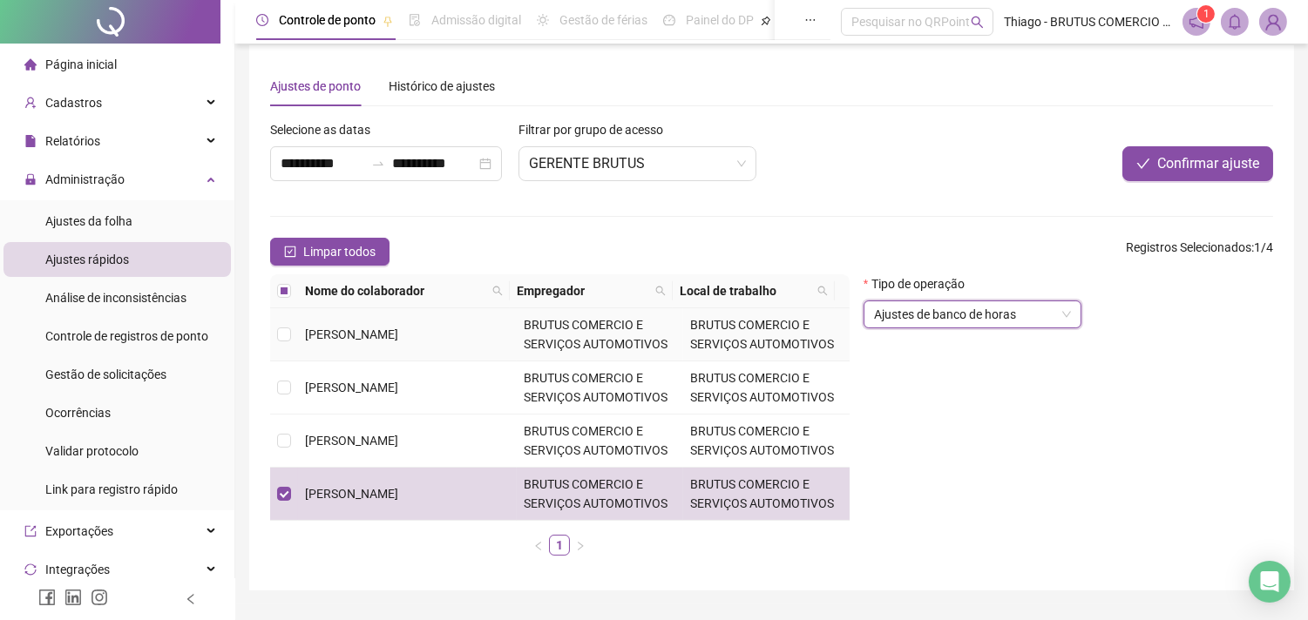
scroll to position [0, 0]
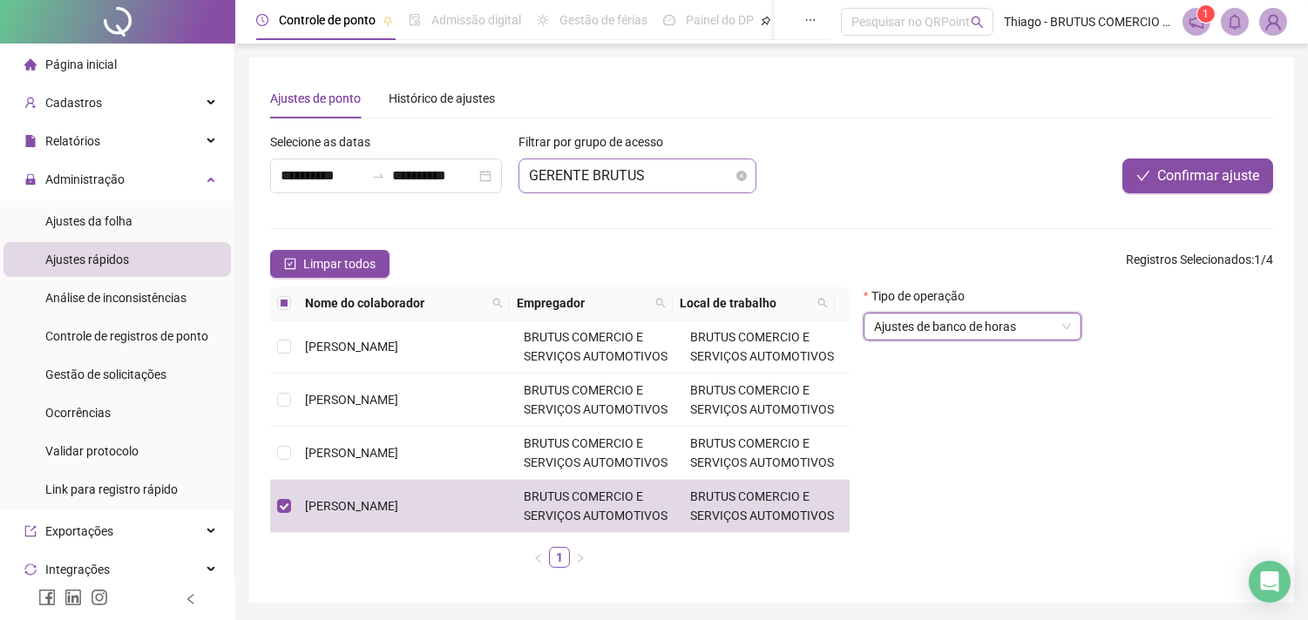
click at [663, 185] on span "GERENTE BRUTUS" at bounding box center [637, 175] width 217 height 33
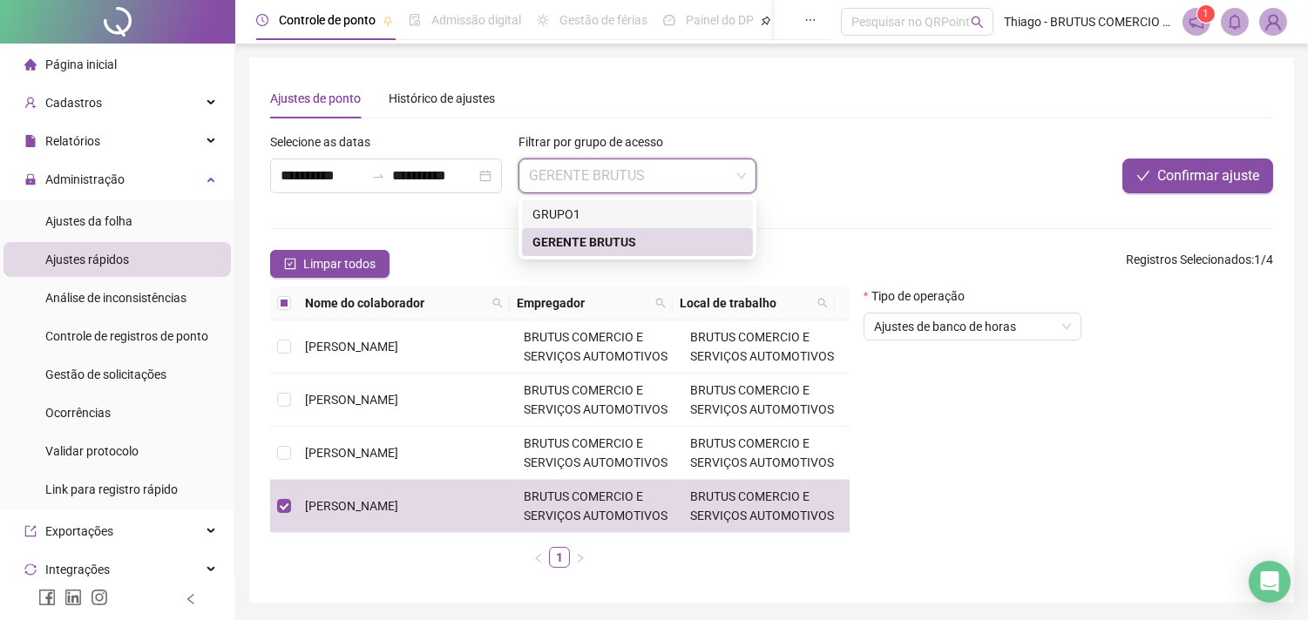
click at [656, 207] on div "GRUPO1" at bounding box center [637, 214] width 210 height 19
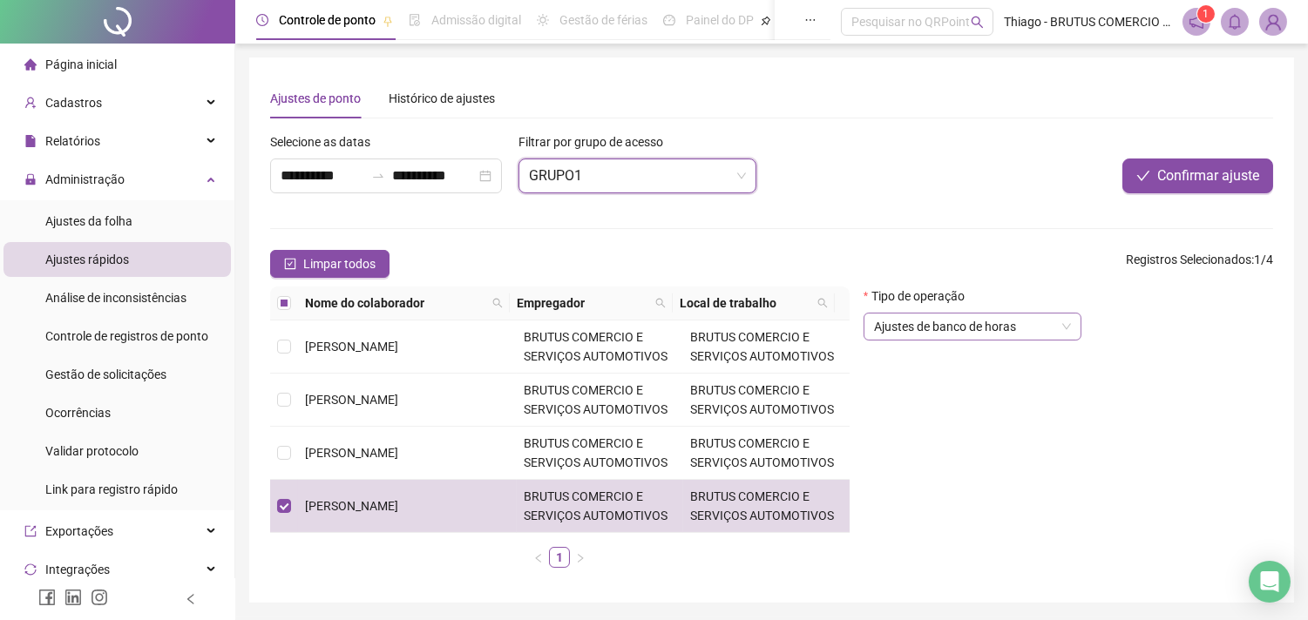
click at [1070, 336] on div "Ajustes de banco de horas" at bounding box center [972, 327] width 218 height 28
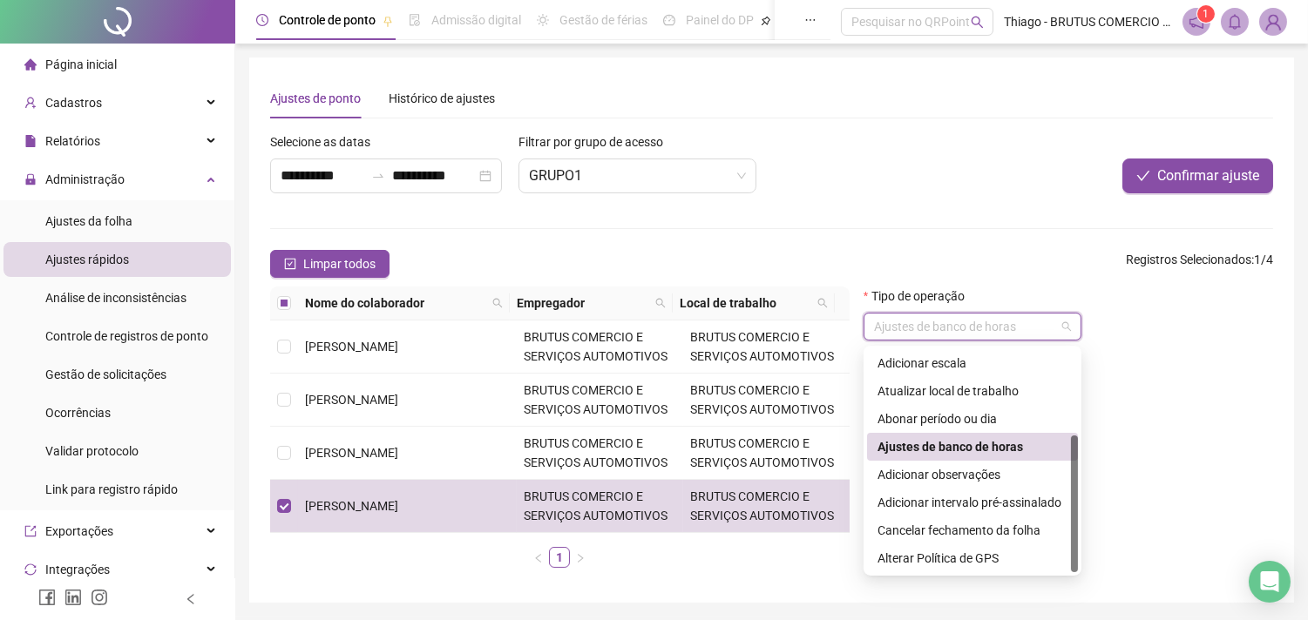
click at [1070, 336] on div "Ajustes de banco de horas" at bounding box center [972, 327] width 218 height 28
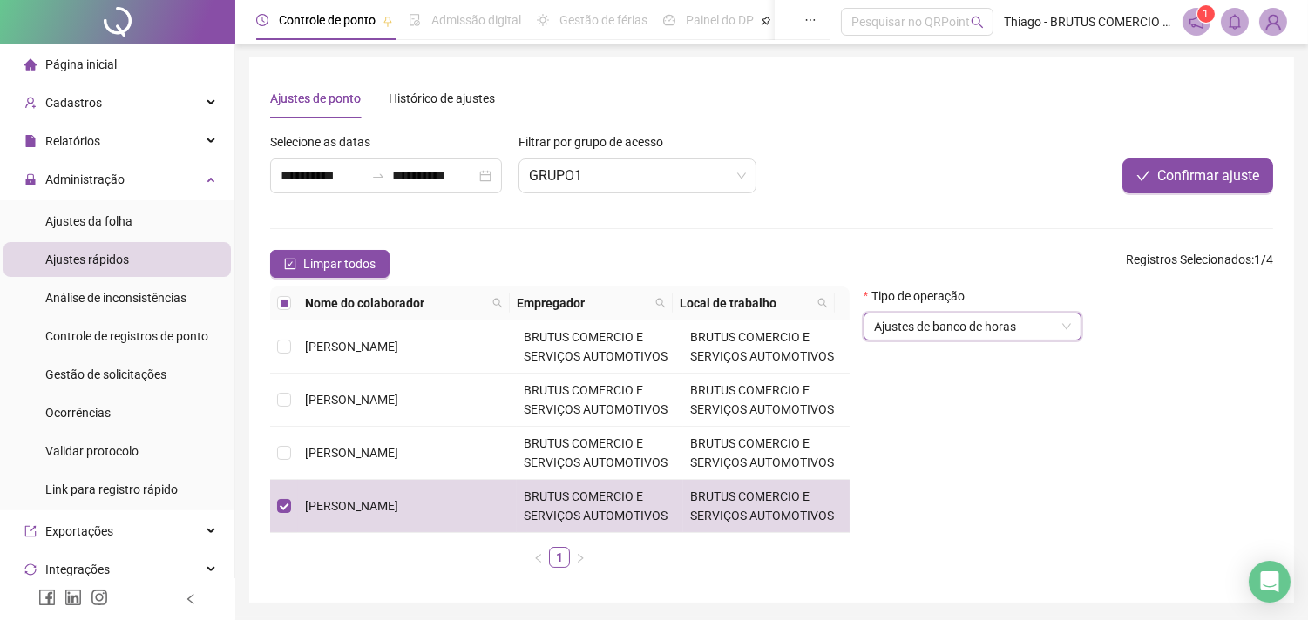
click at [1125, 335] on div "Tipo de operação Ajustes de banco de horas Ajustes de banco de horas" at bounding box center [1068, 321] width 410 height 68
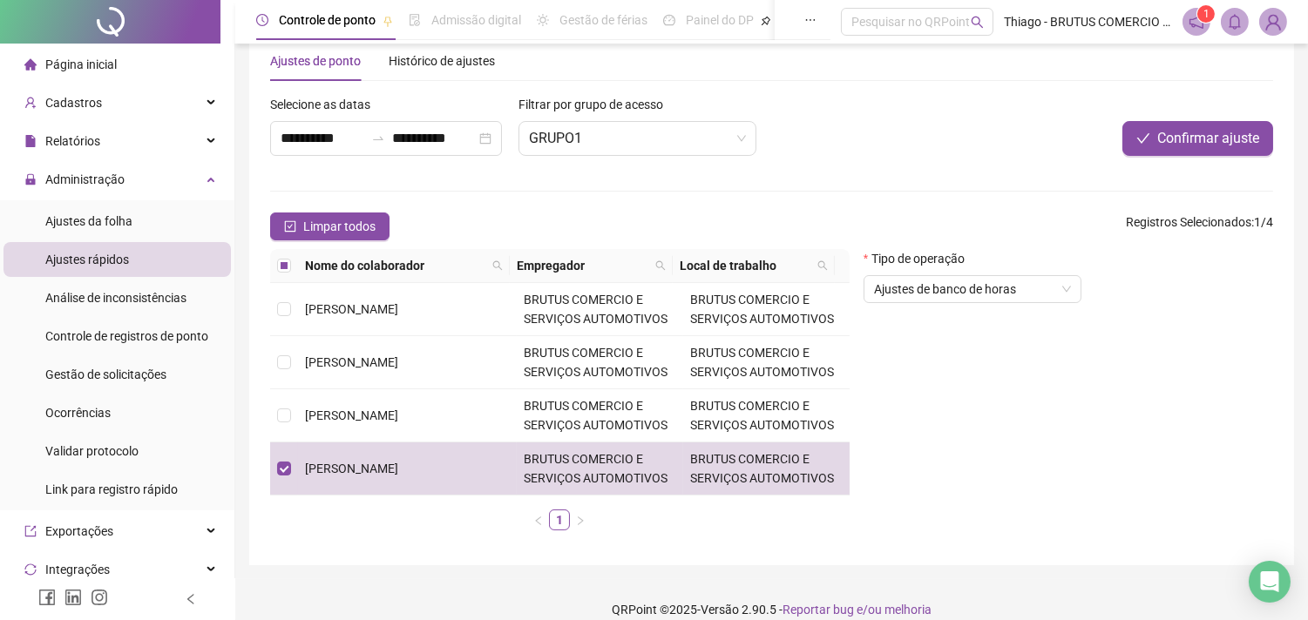
scroll to position [58, 0]
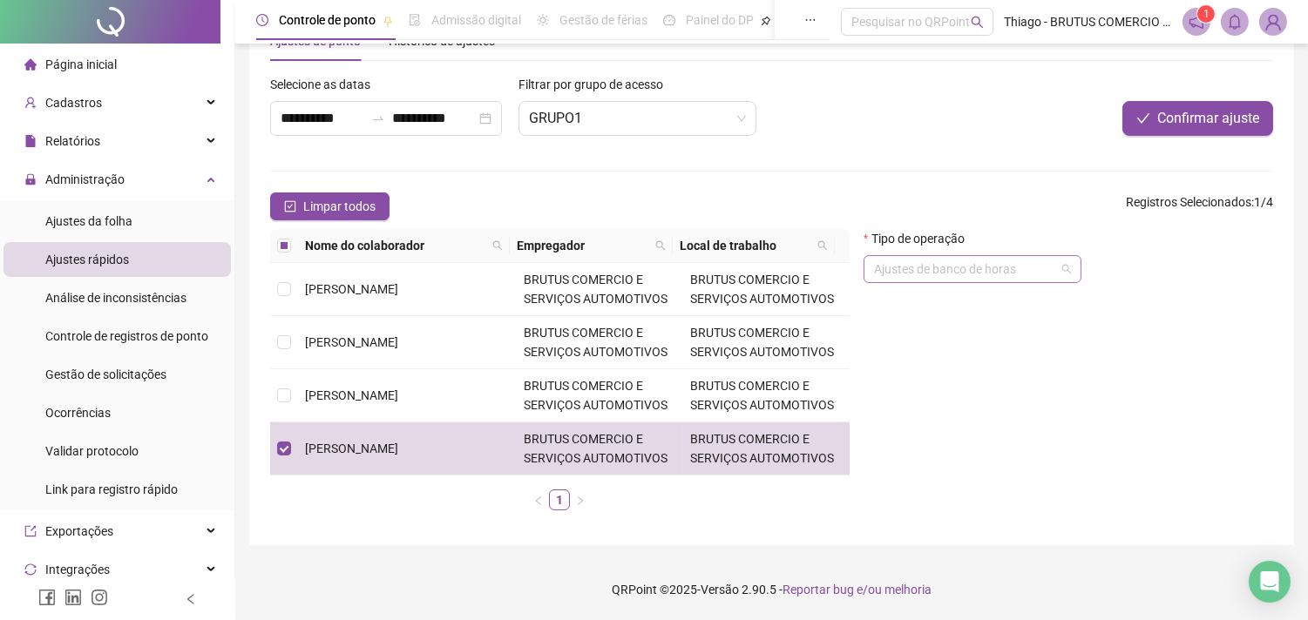
click at [990, 274] on span "Ajustes de banco de horas" at bounding box center [972, 269] width 197 height 26
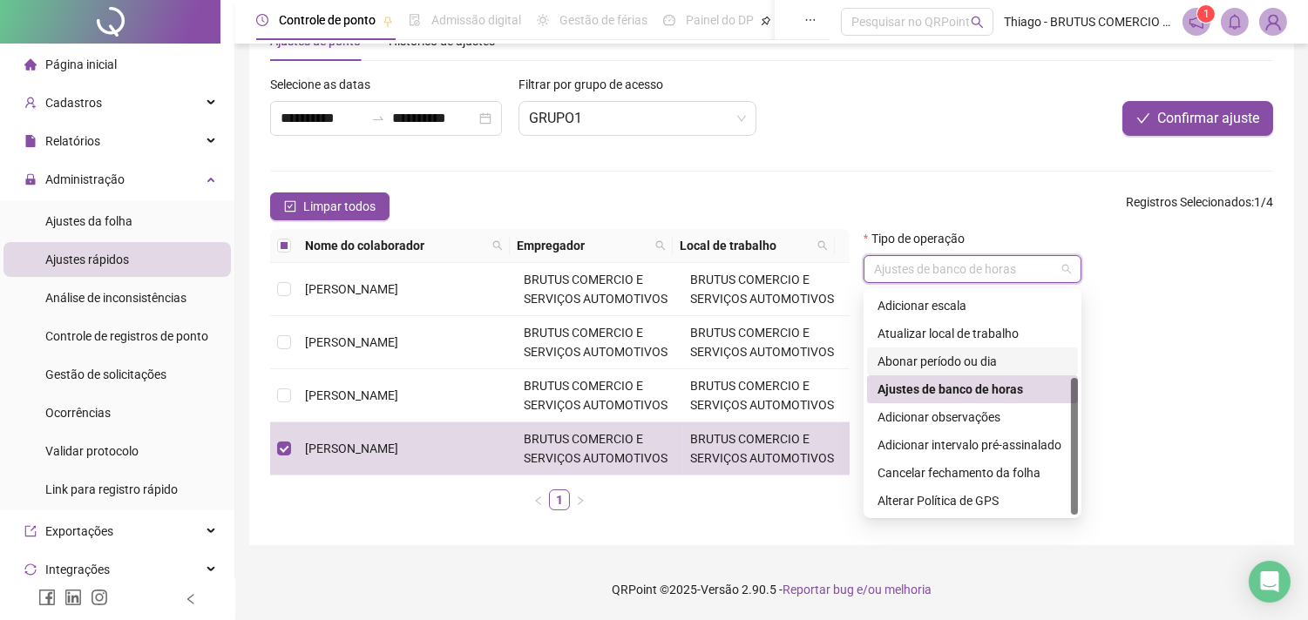
click at [1127, 355] on div "Tipo de operação Ajustes de banco de horas" at bounding box center [1067, 376] width 423 height 295
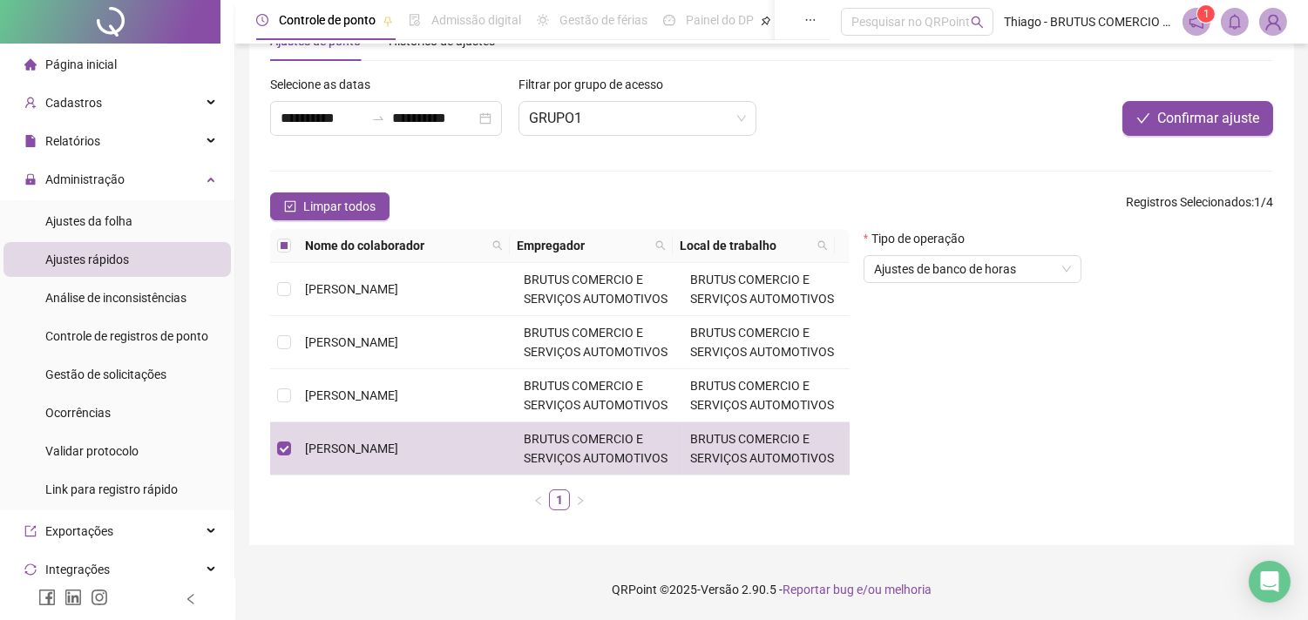
click at [1044, 464] on div "Tipo de operação Ajustes de banco de horas" at bounding box center [1067, 376] width 423 height 295
click at [1046, 472] on div "Tipo de operação Ajustes de banco de horas" at bounding box center [1067, 376] width 423 height 295
click at [1011, 464] on div "Tipo de operação Ajustes de banco de horas" at bounding box center [1067, 376] width 423 height 295
click at [939, 403] on div "Tipo de operação Ajustes de banco de horas" at bounding box center [1067, 376] width 423 height 295
click at [953, 389] on div "Tipo de operação Ajustes de banco de horas" at bounding box center [1067, 376] width 423 height 295
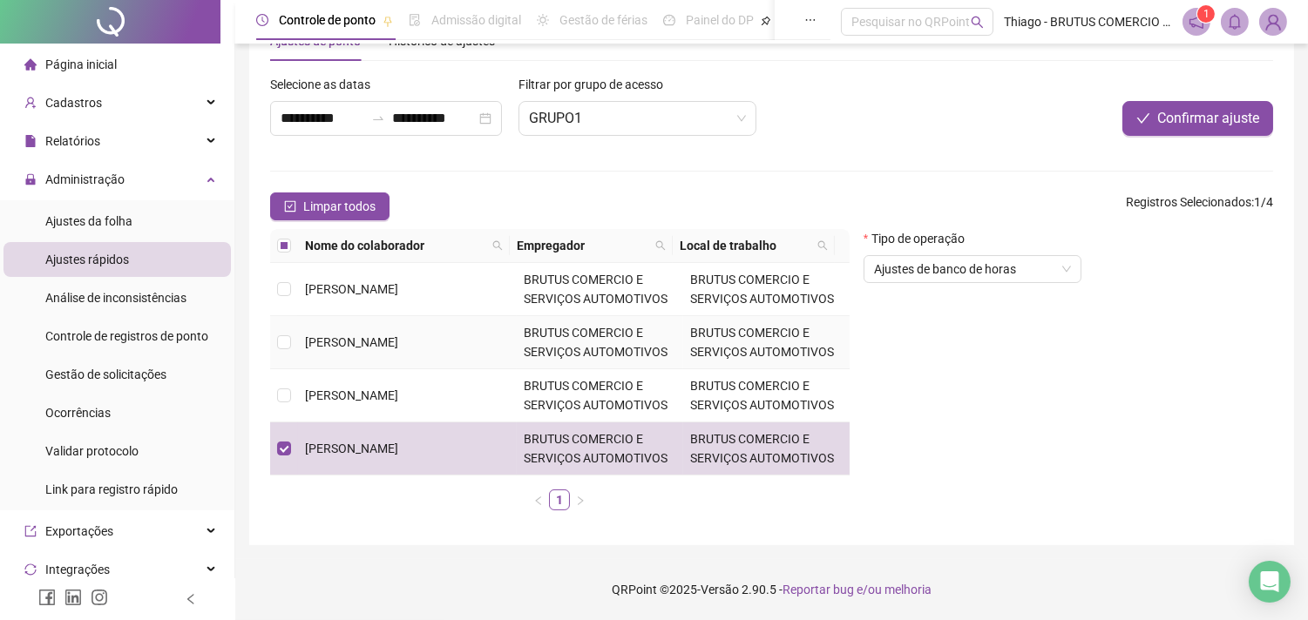
click at [292, 355] on td at bounding box center [284, 342] width 28 height 53
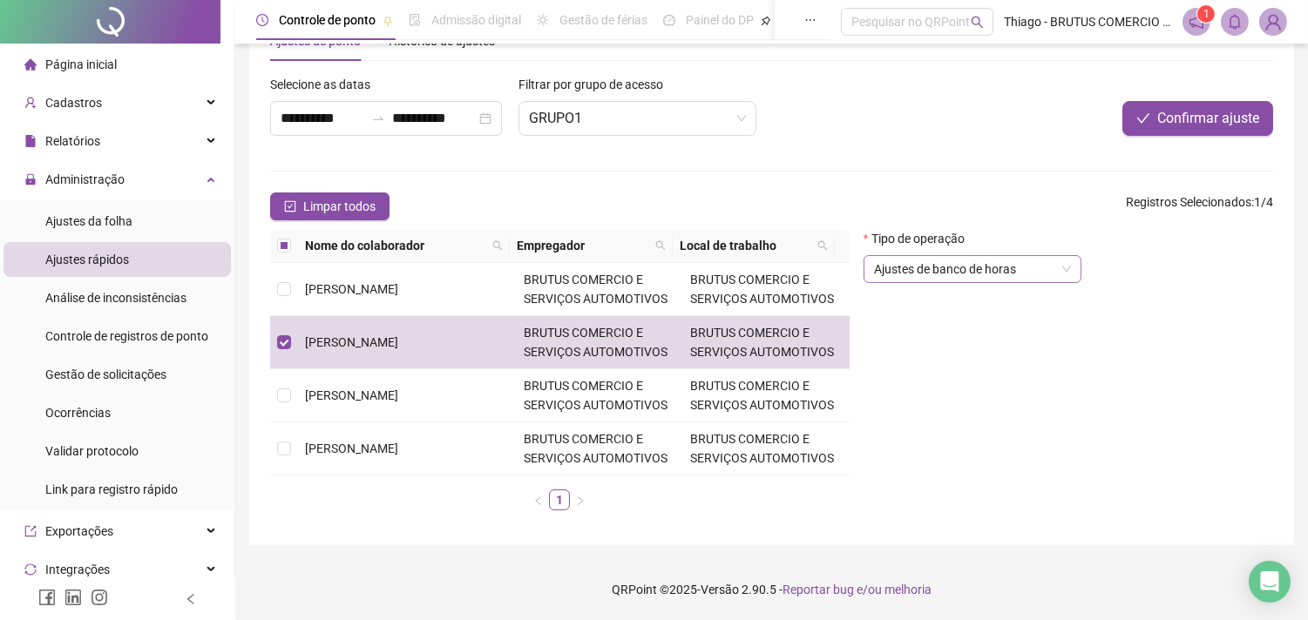
click at [1025, 275] on span "Ajustes de banco de horas" at bounding box center [972, 269] width 197 height 26
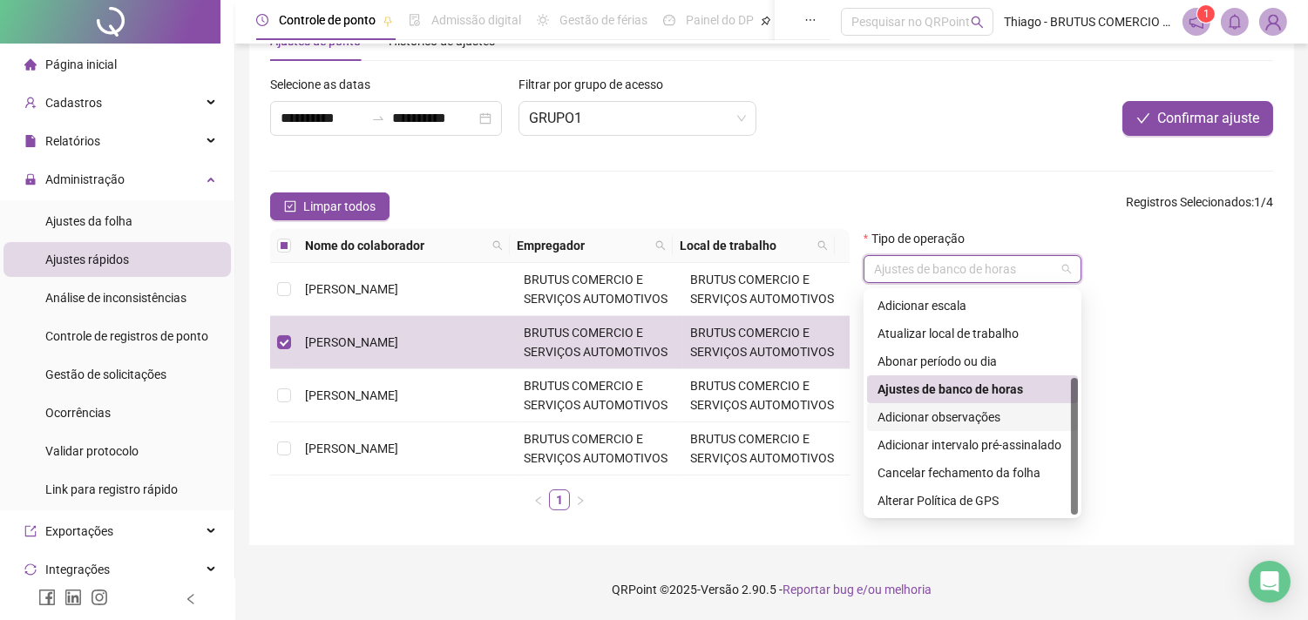
click at [992, 410] on div "Adicionar observações" at bounding box center [972, 417] width 190 height 19
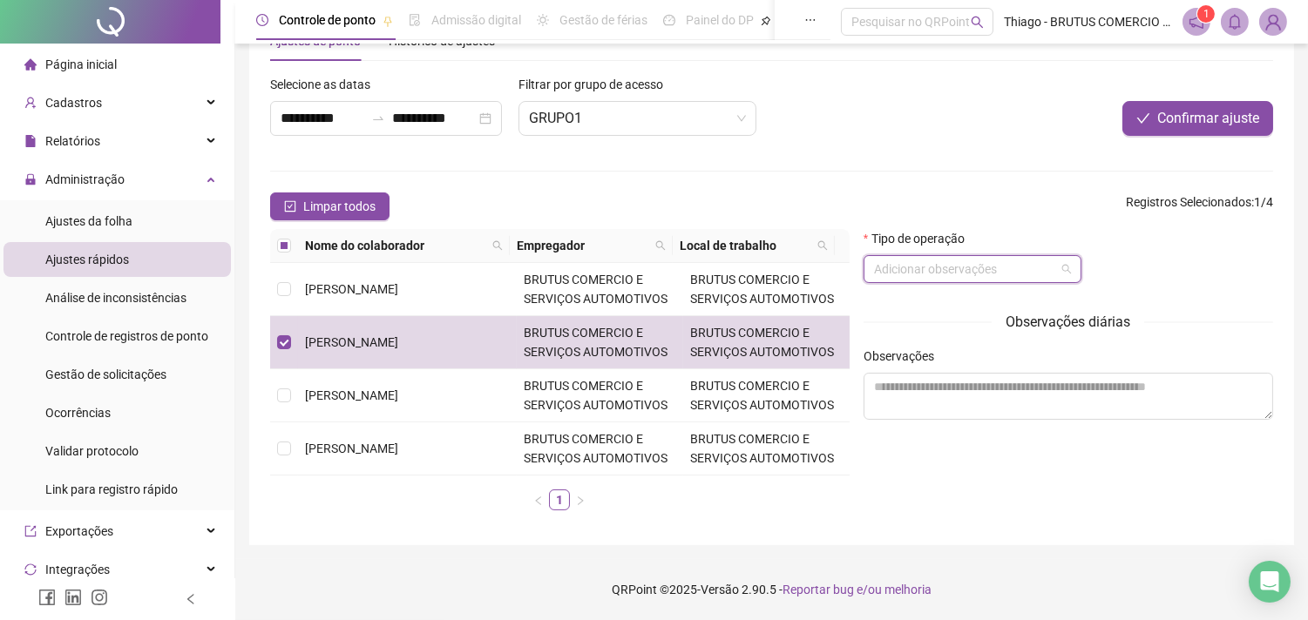
click at [995, 281] on span "Adicionar observações" at bounding box center [972, 269] width 197 height 26
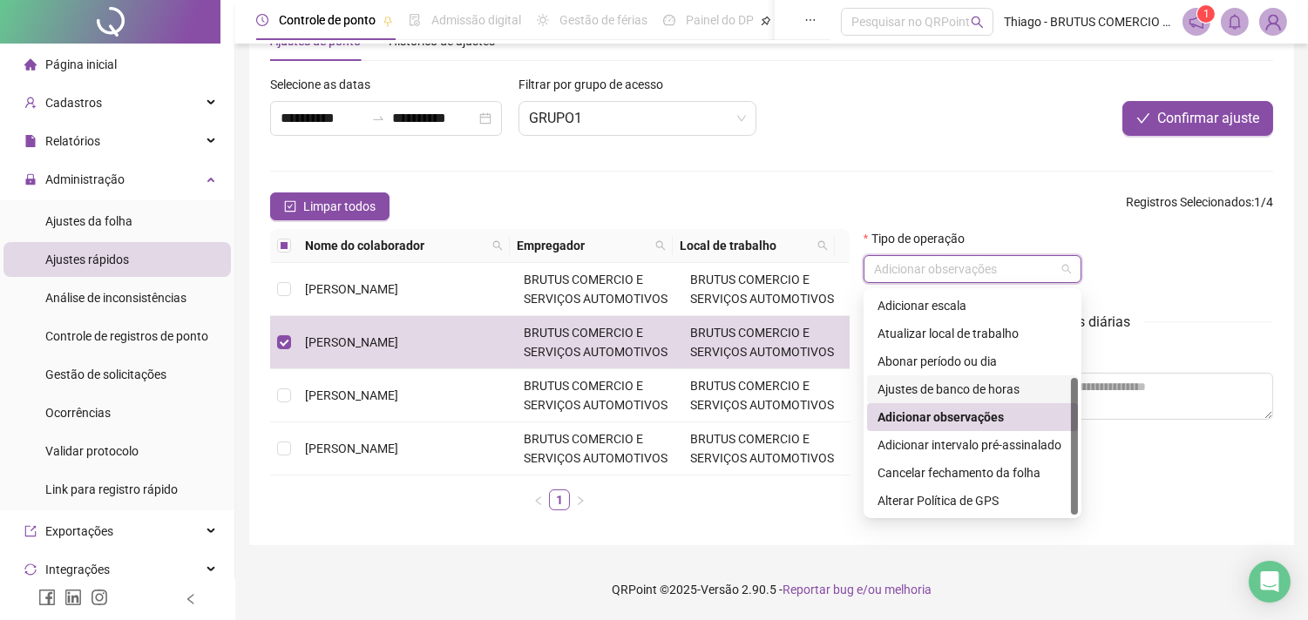
click at [977, 380] on div "Ajustes de banco de horas" at bounding box center [972, 389] width 190 height 19
click at [973, 386] on div "Ajustes de banco de horas" at bounding box center [972, 389] width 190 height 19
click at [942, 382] on div "Ajustes de banco de horas" at bounding box center [972, 389] width 190 height 19
click at [942, 360] on div "Abonar período ou dia" at bounding box center [972, 361] width 190 height 19
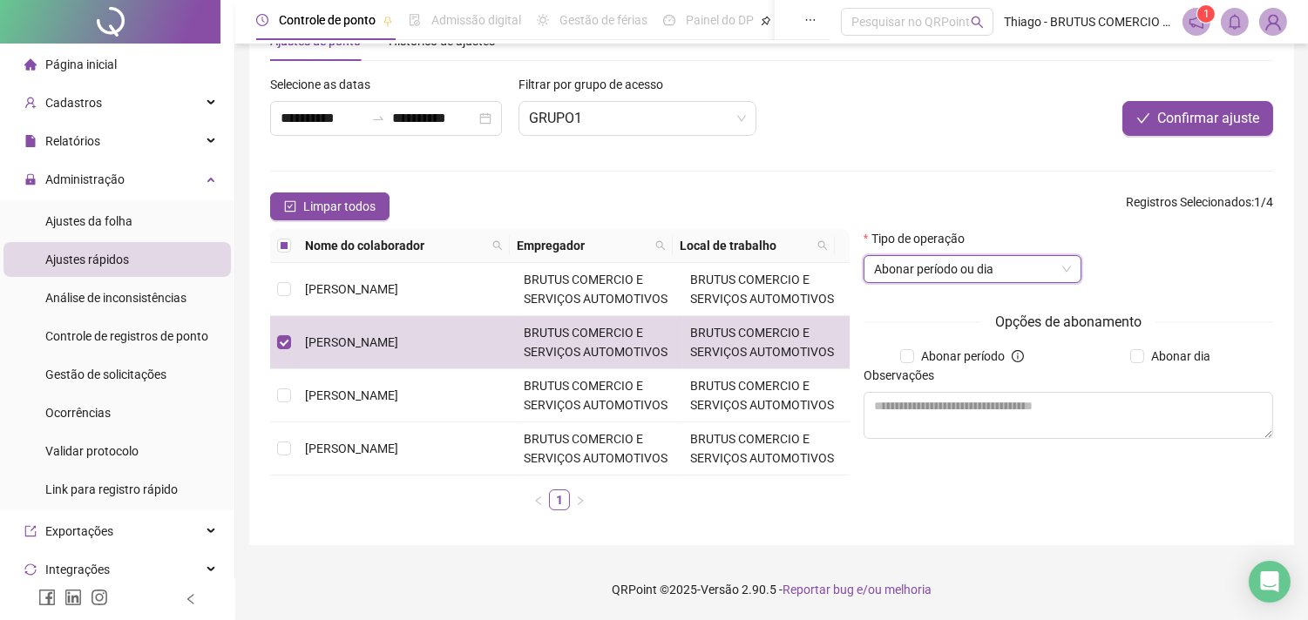
click at [915, 274] on span "Abonar período ou dia" at bounding box center [972, 269] width 197 height 26
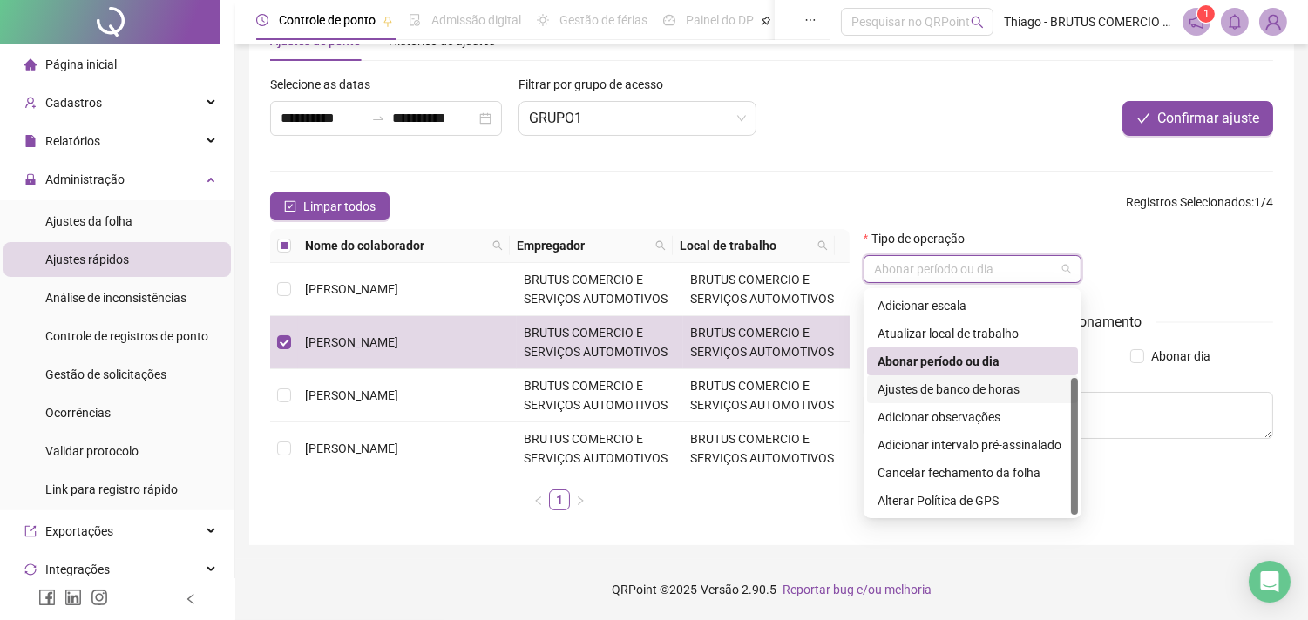
click at [927, 390] on div "Ajustes de banco de horas" at bounding box center [972, 389] width 190 height 19
click at [948, 416] on div "Adicionar observações" at bounding box center [972, 417] width 190 height 19
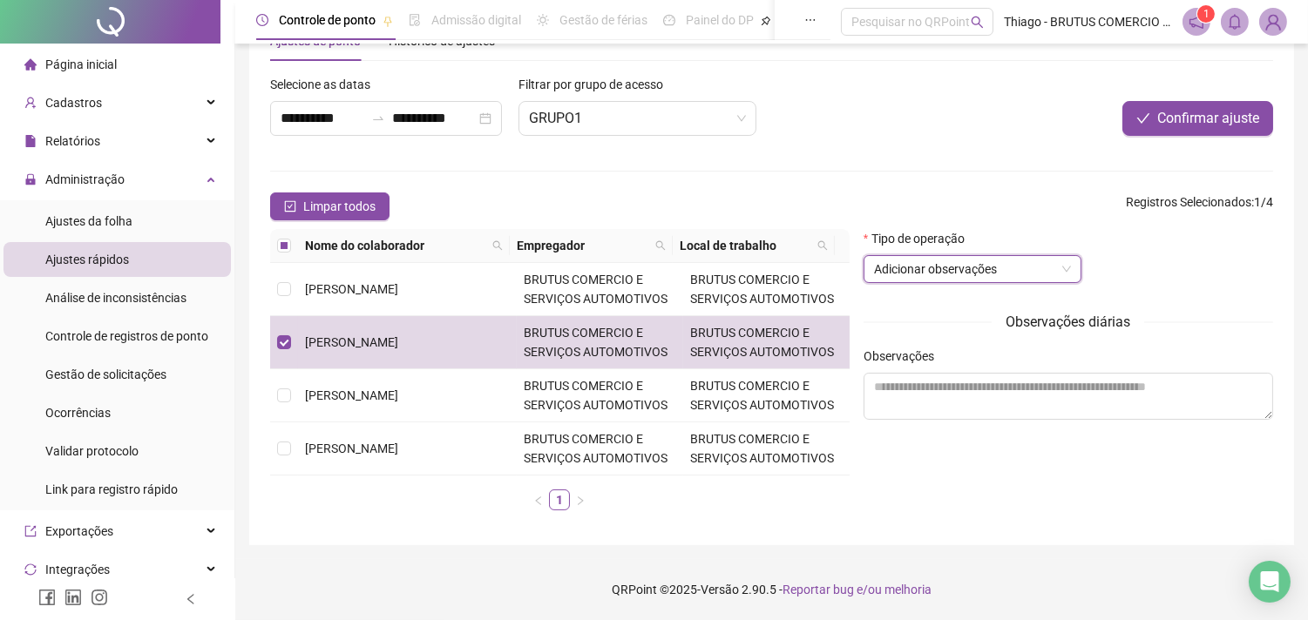
click at [945, 275] on span "Adicionar observações" at bounding box center [972, 269] width 197 height 26
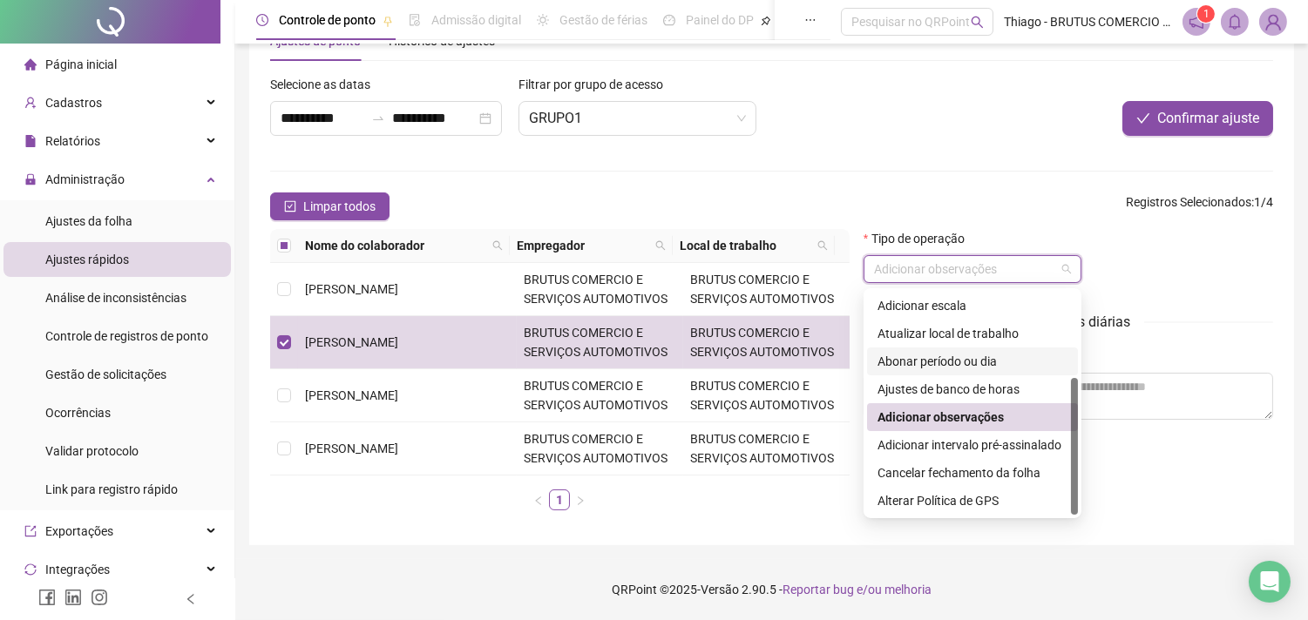
click at [951, 355] on div "Abonar período ou dia" at bounding box center [972, 361] width 190 height 19
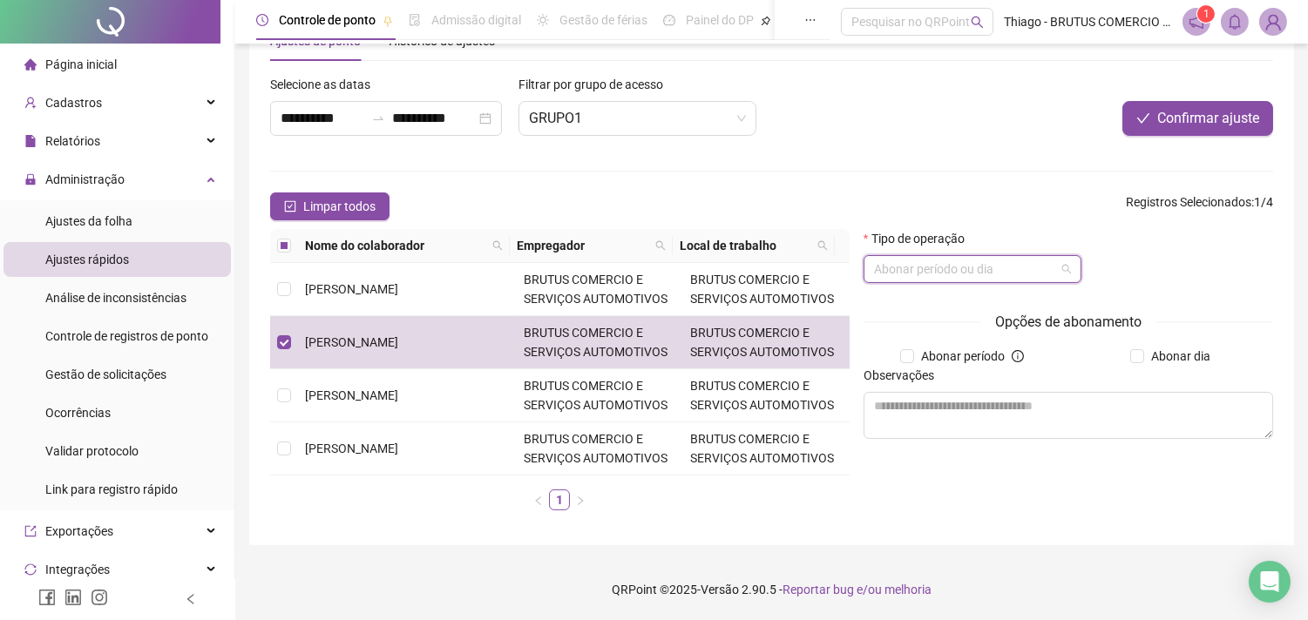
click at [954, 277] on span "Abonar período ou dia" at bounding box center [972, 269] width 197 height 26
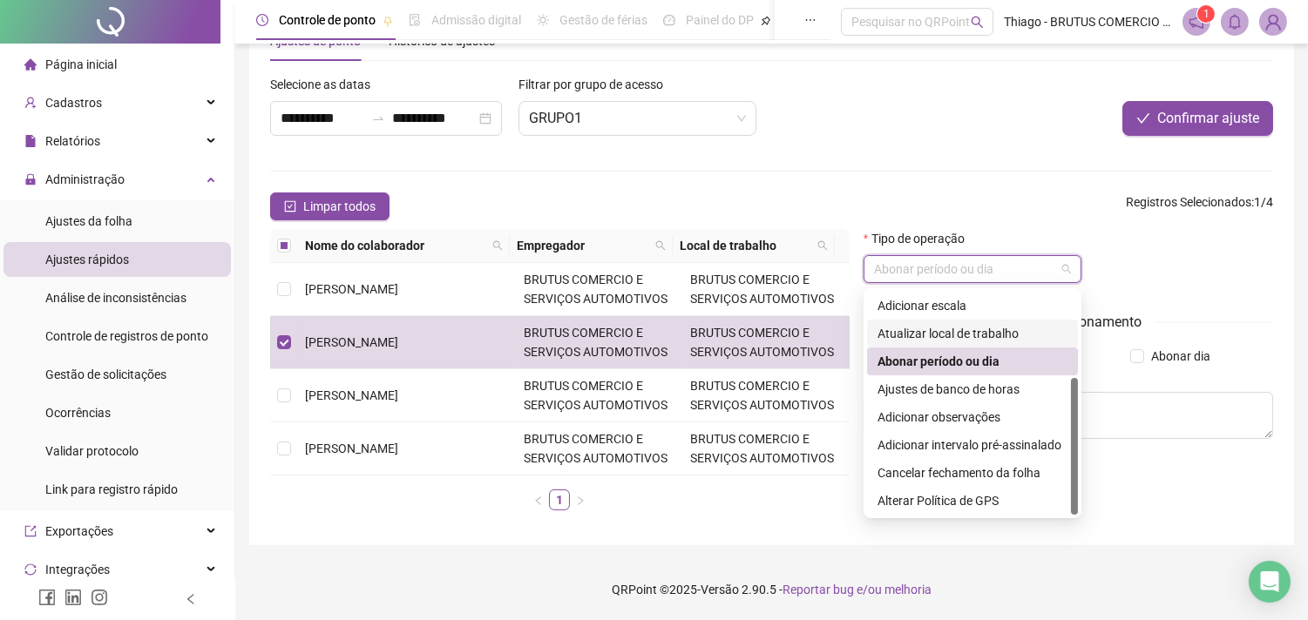
click at [967, 335] on div "Atualizar local de trabalho" at bounding box center [972, 333] width 190 height 19
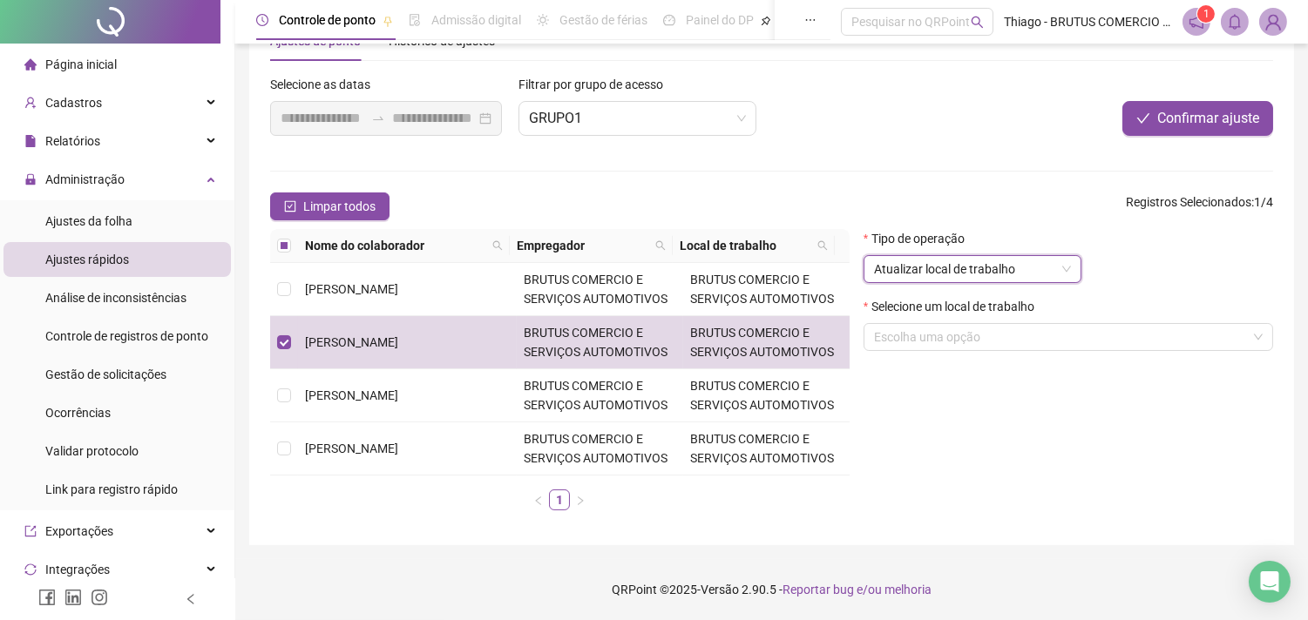
click at [952, 274] on span "Atualizar local de trabalho" at bounding box center [972, 269] width 197 height 26
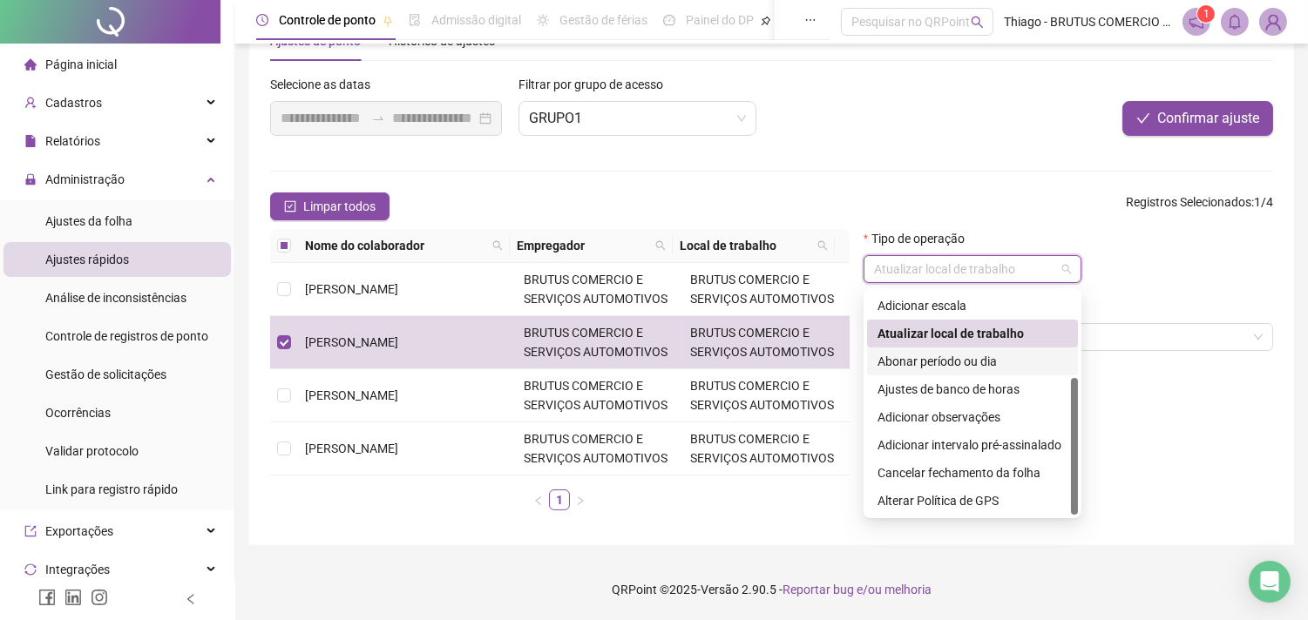
click at [963, 359] on div "Abonar período ou dia" at bounding box center [972, 361] width 190 height 19
type input "**********"
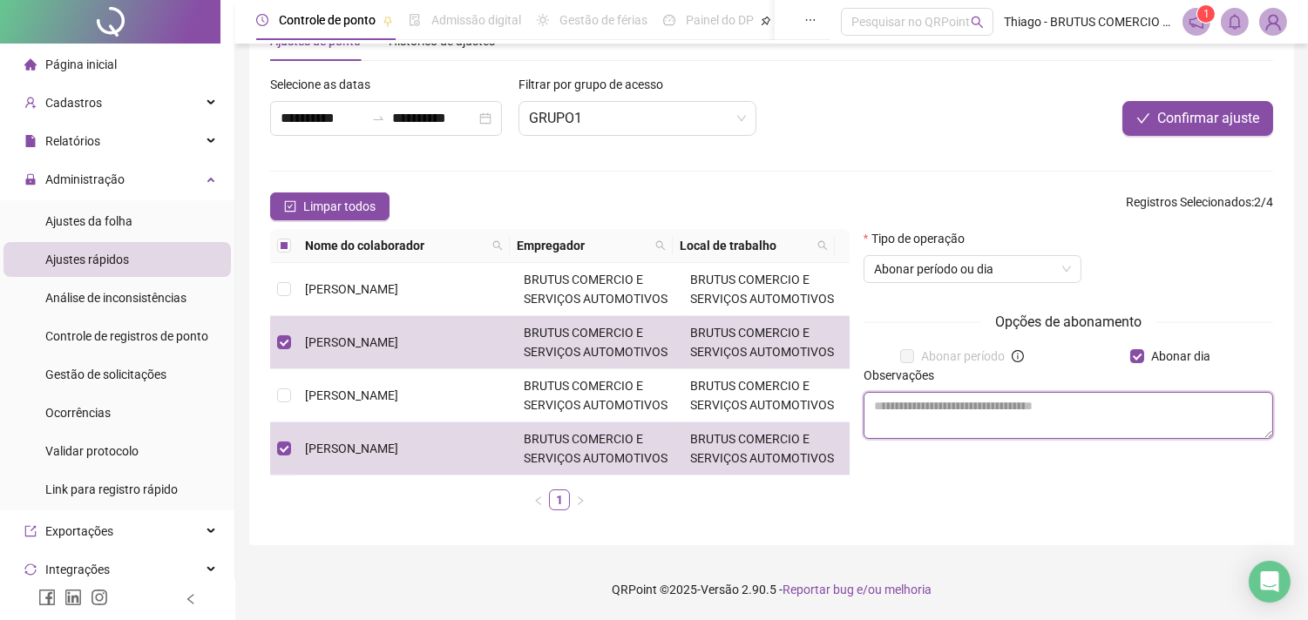
click at [1040, 419] on textarea at bounding box center [1068, 415] width 410 height 47
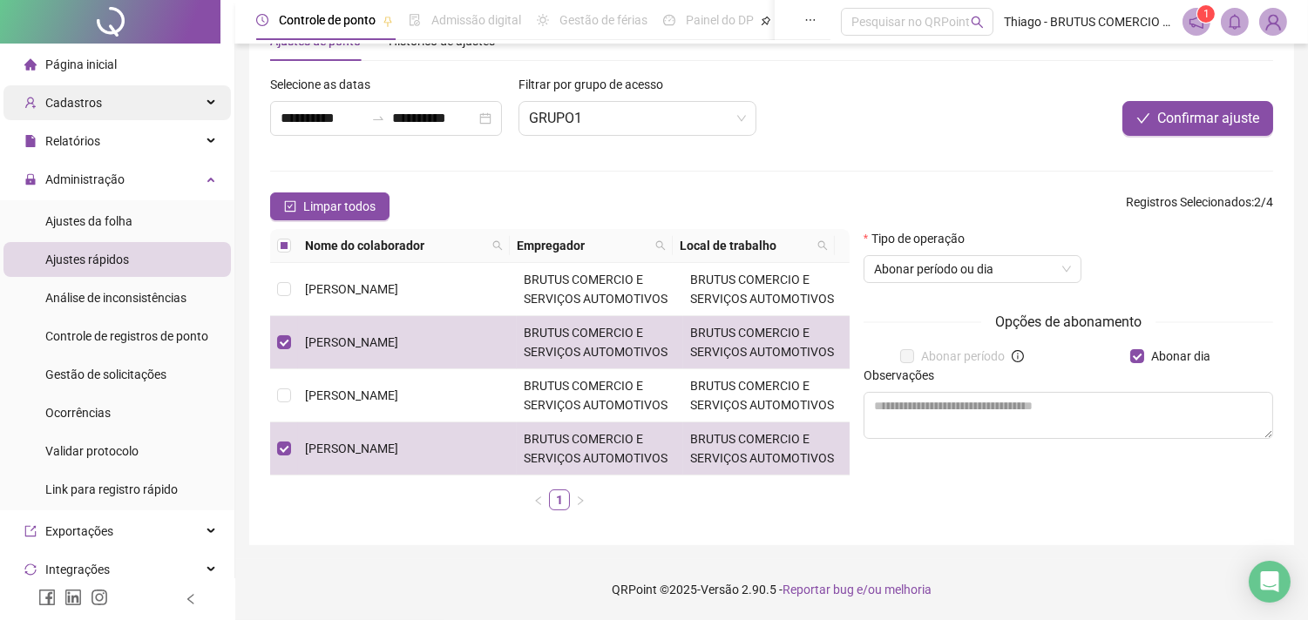
click at [82, 101] on span "Cadastros" at bounding box center [73, 103] width 57 height 14
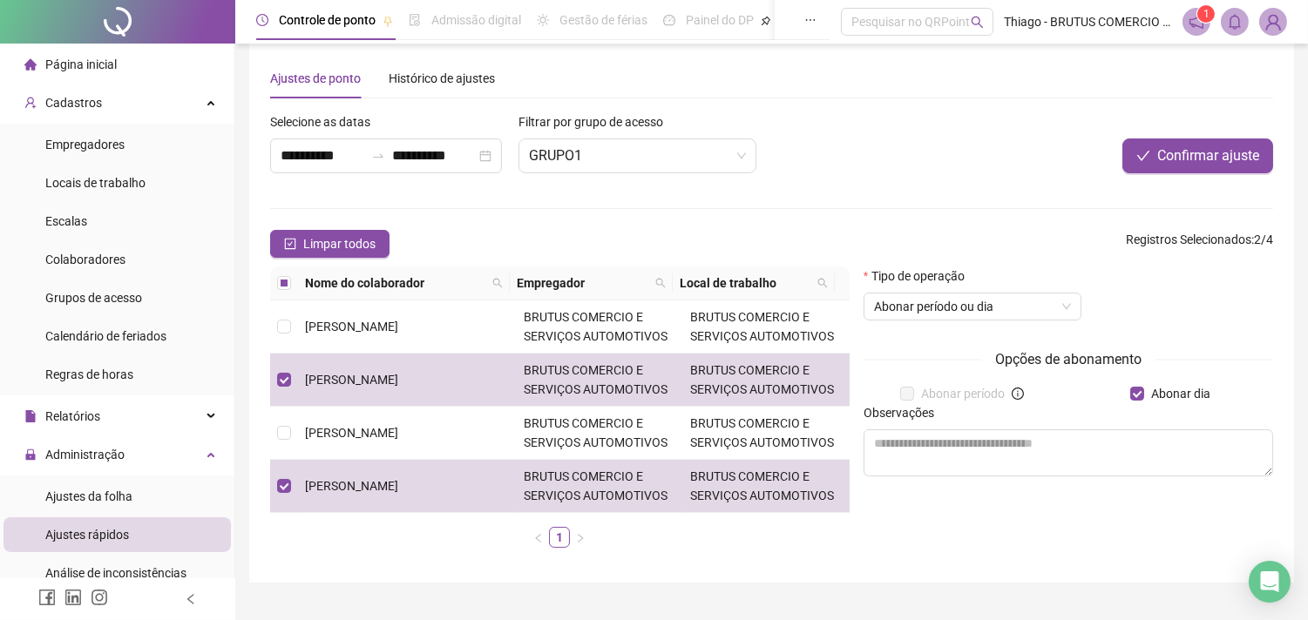
scroll to position [0, 0]
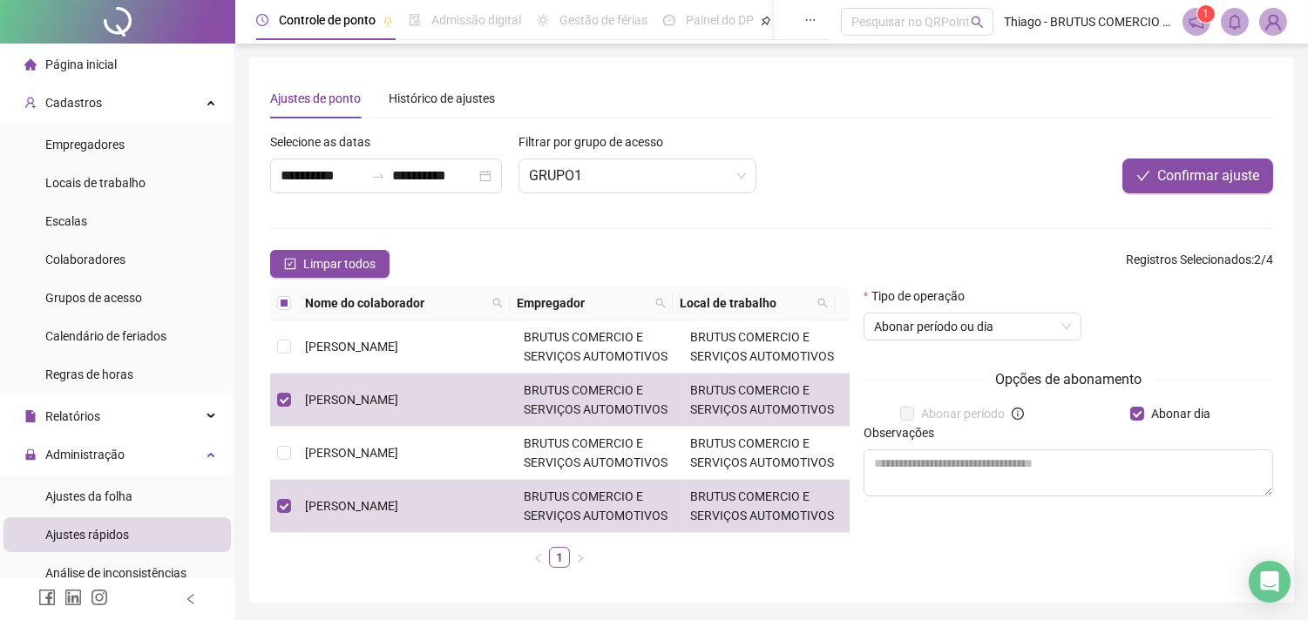
click at [359, 23] on span "Controle de ponto" at bounding box center [327, 20] width 97 height 14
click at [613, 178] on span "GRUPO1" at bounding box center [637, 175] width 217 height 33
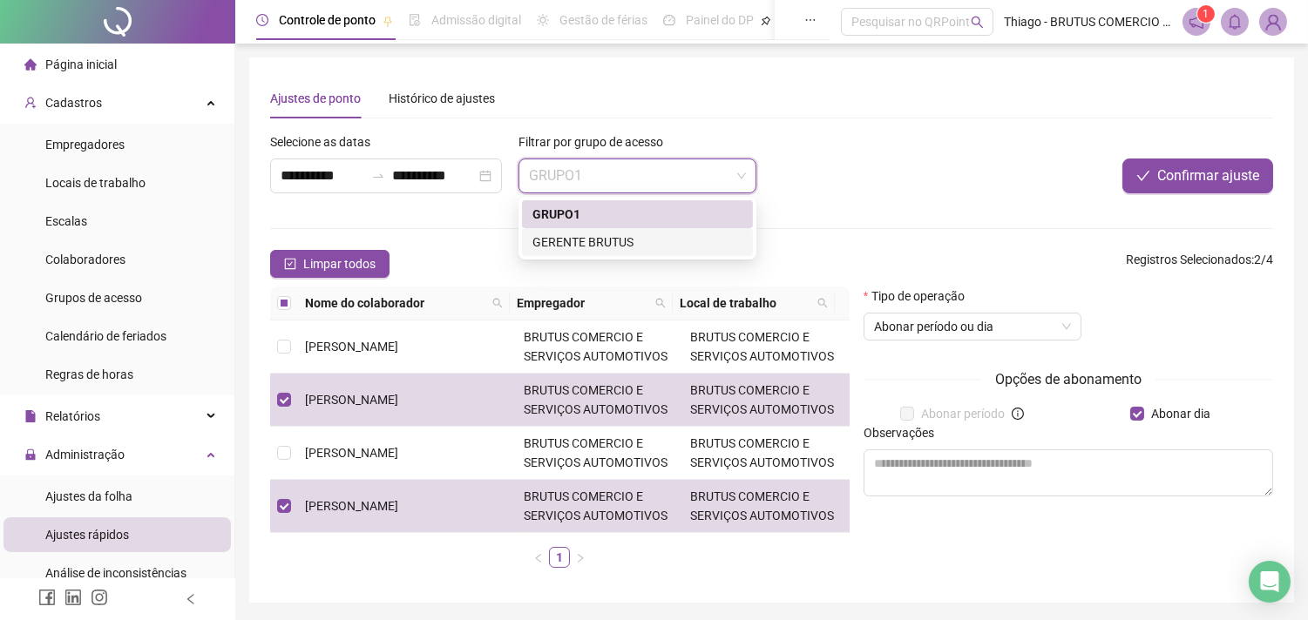
click at [584, 240] on div "GERENTE BRUTUS" at bounding box center [637, 242] width 210 height 19
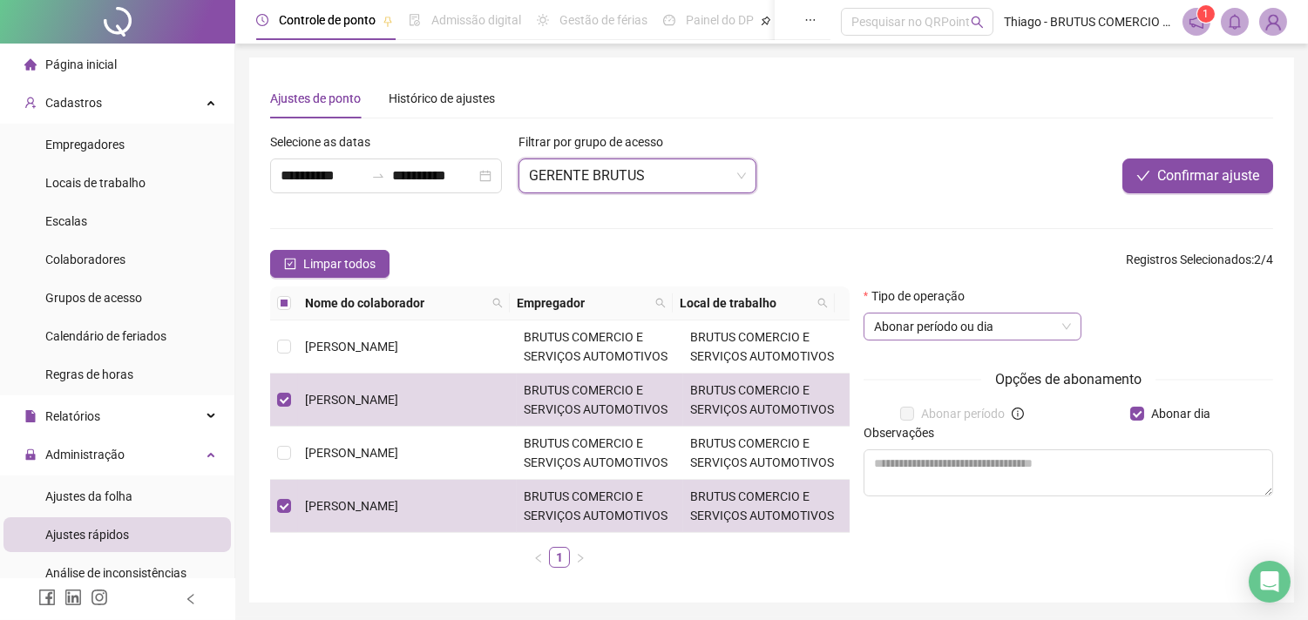
click at [987, 337] on span "Abonar período ou dia" at bounding box center [972, 327] width 197 height 26
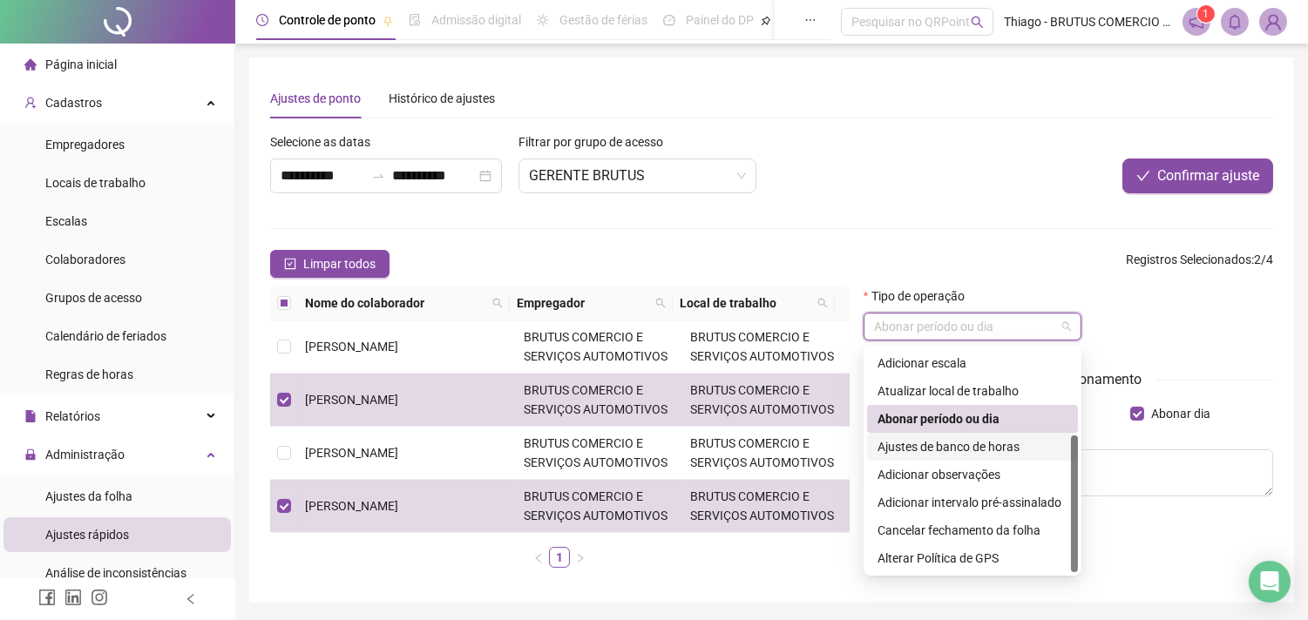
click at [924, 450] on div "Ajustes de banco de horas" at bounding box center [972, 446] width 190 height 19
click at [91, 449] on span "Administração" at bounding box center [84, 455] width 79 height 14
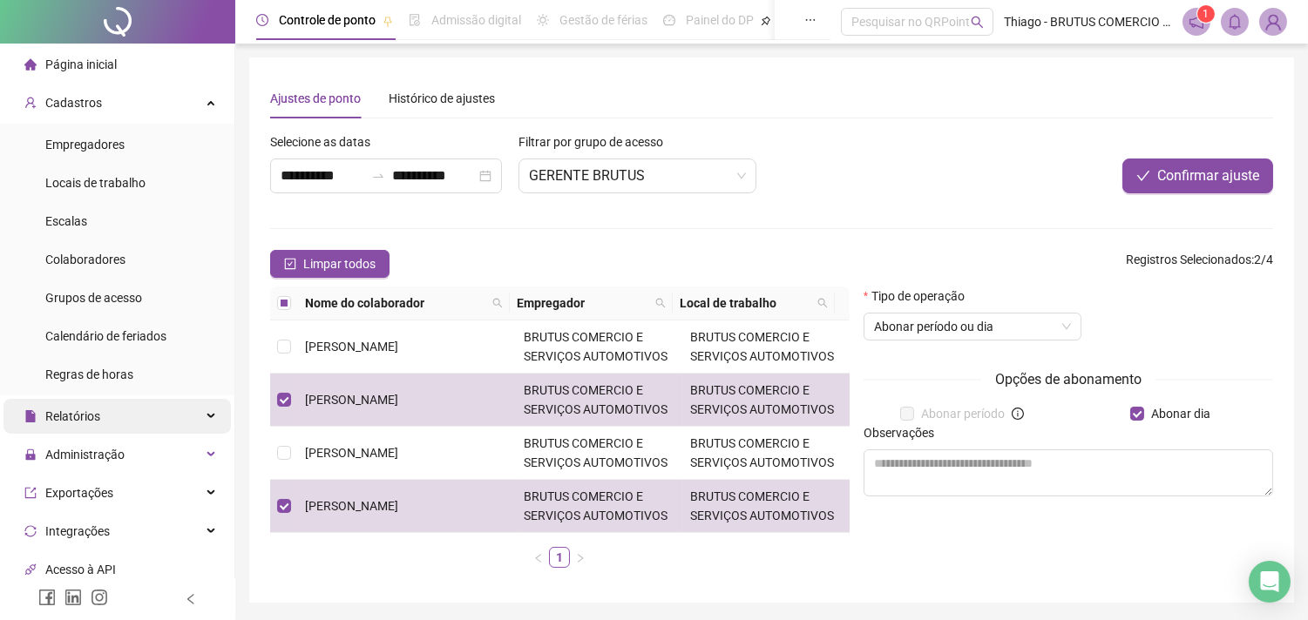
click at [102, 422] on div "Relatórios" at bounding box center [116, 416] width 227 height 35
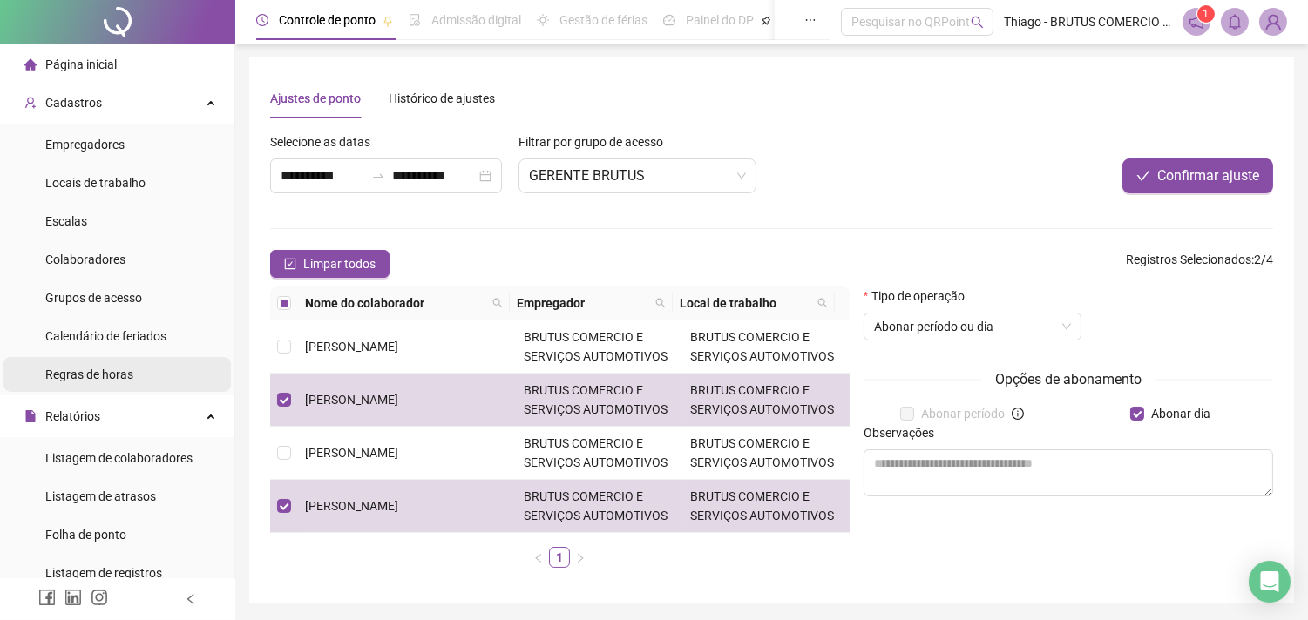
click at [129, 382] on div "Regras de horas" at bounding box center [89, 374] width 88 height 35
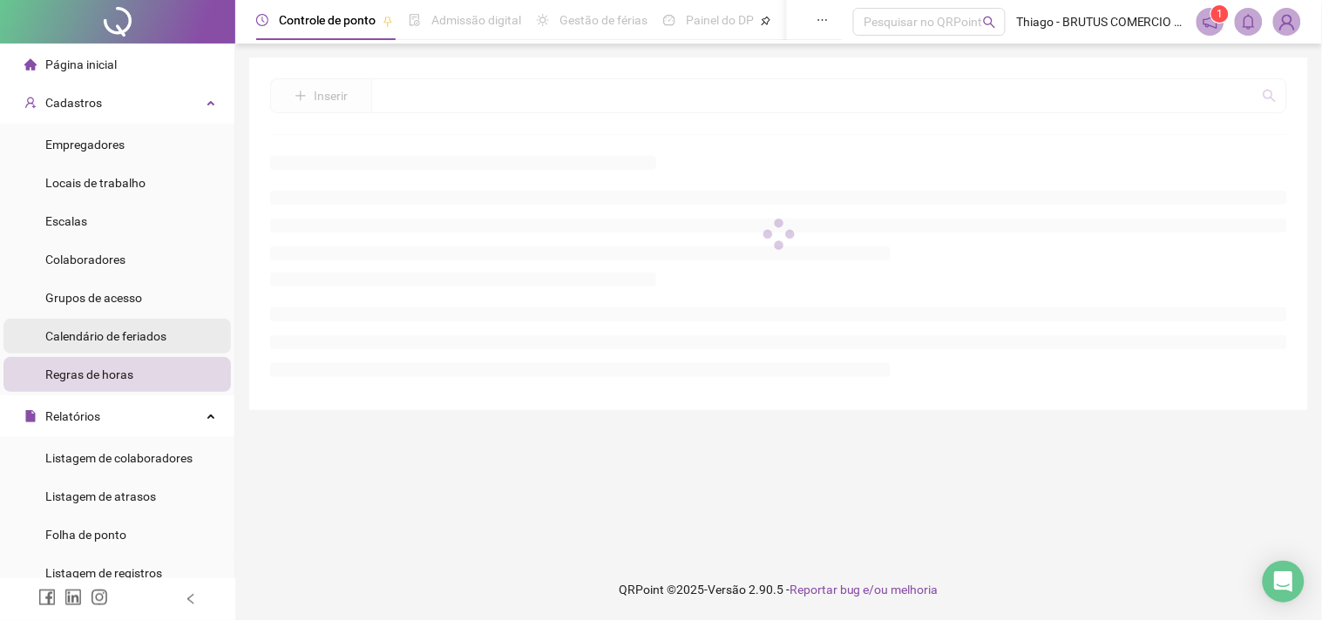
click at [124, 320] on div "Calendário de feriados" at bounding box center [105, 336] width 121 height 35
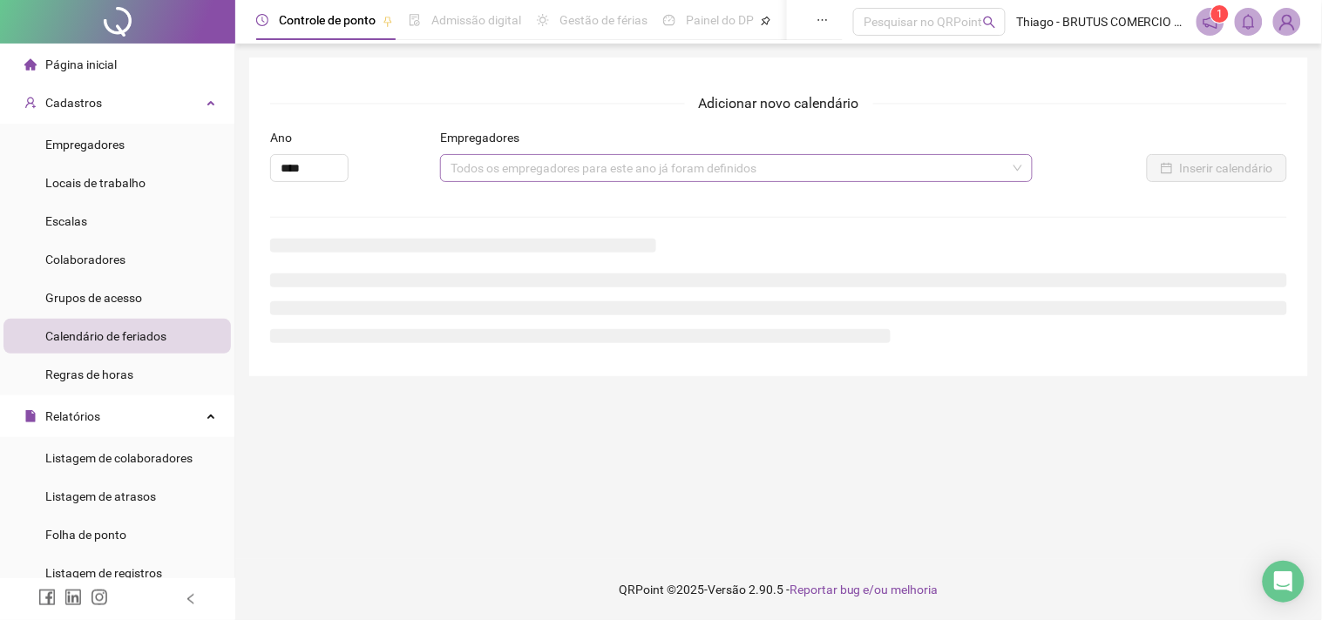
click at [490, 167] on div "Todos os empregadores para este ano já foram definidos" at bounding box center [736, 168] width 592 height 28
click at [405, 179] on div "****" at bounding box center [354, 168] width 168 height 28
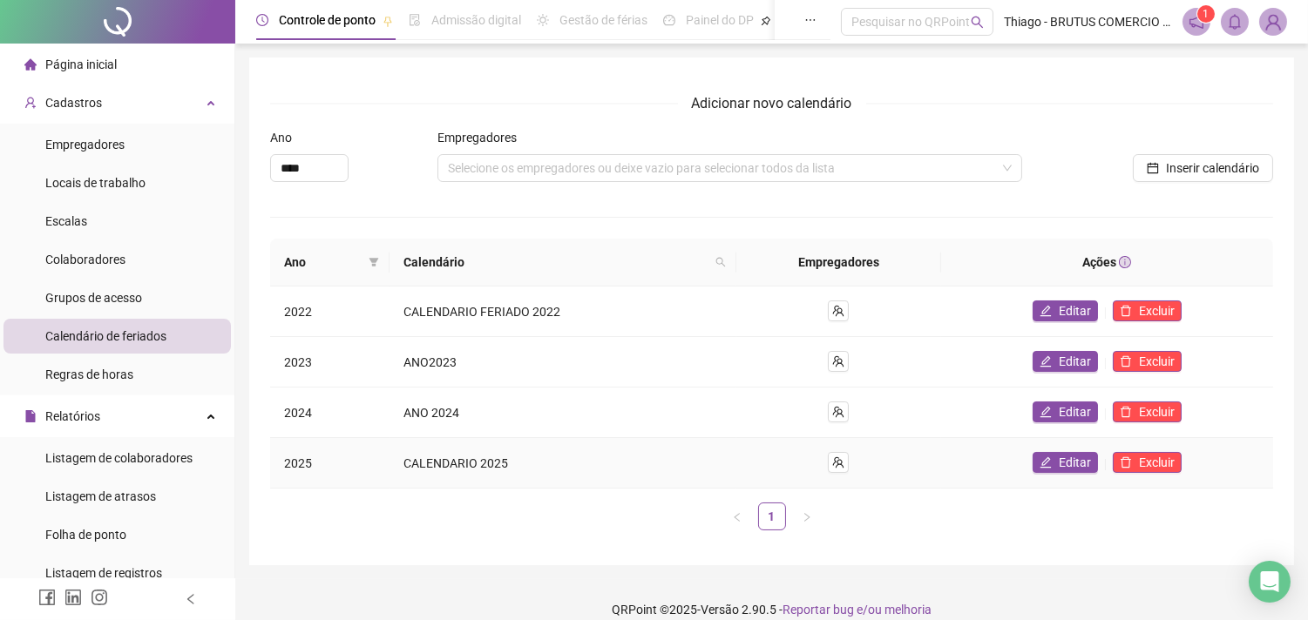
click at [511, 458] on td "CALENDARIO 2025" at bounding box center [562, 463] width 347 height 51
click at [289, 463] on td "2025" at bounding box center [329, 463] width 119 height 51
click at [107, 223] on li "Escalas" at bounding box center [116, 221] width 227 height 35
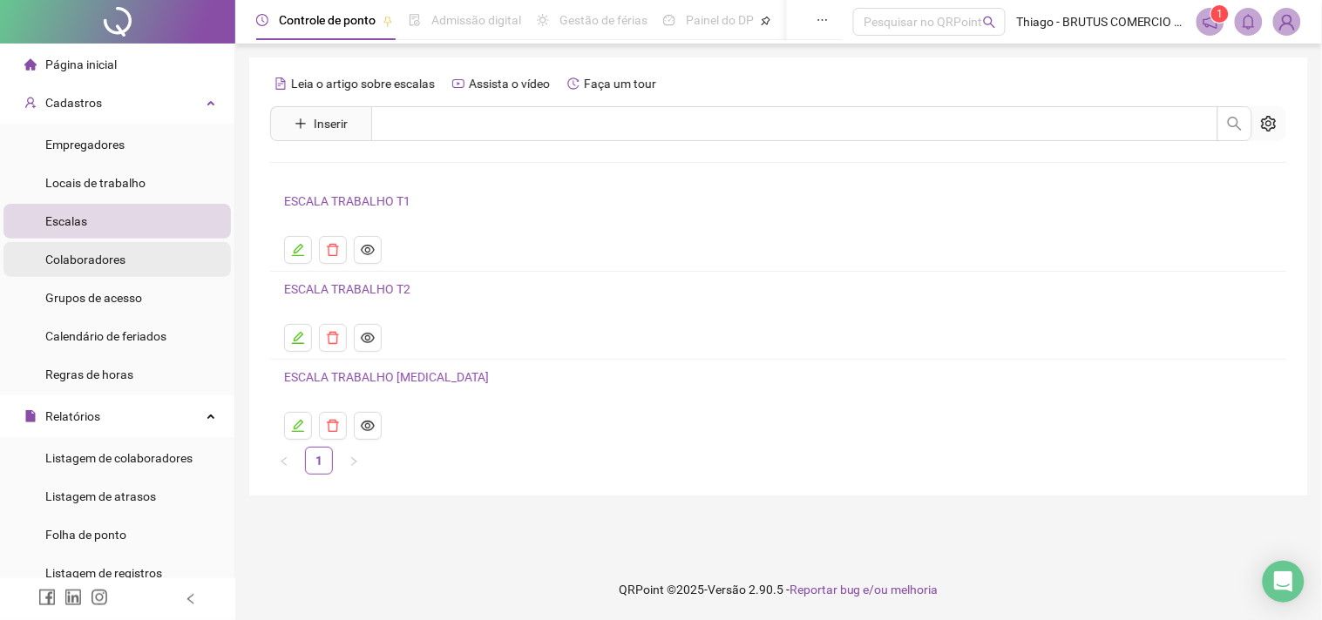
click at [120, 261] on span "Colaboradores" at bounding box center [85, 260] width 80 height 14
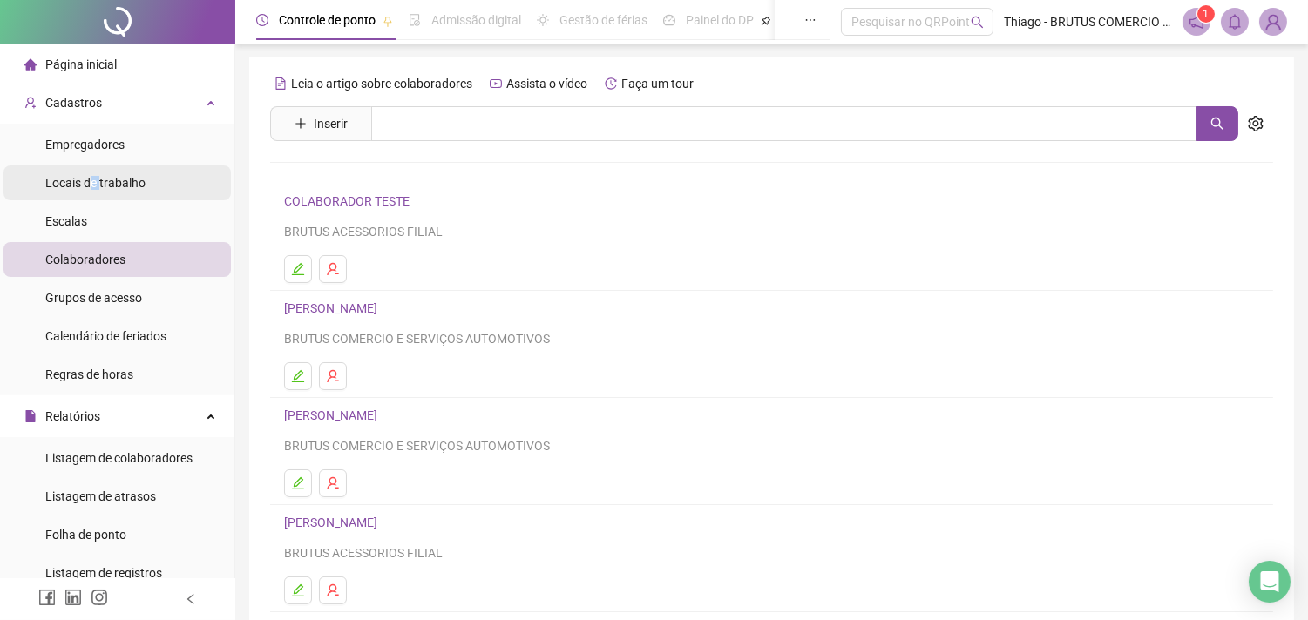
click at [91, 176] on span "Locais de trabalho" at bounding box center [95, 183] width 100 height 14
